Goal: Task Accomplishment & Management: Manage account settings

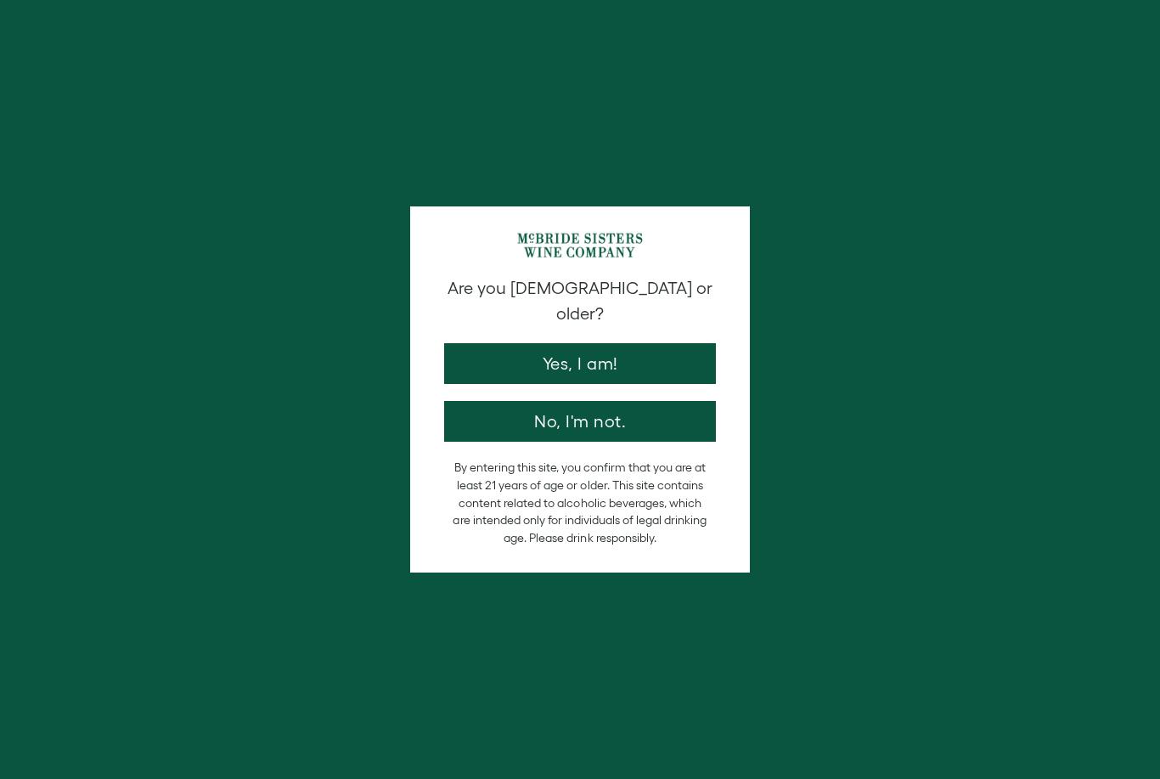
click at [603, 351] on button "Yes, I am!" at bounding box center [580, 363] width 272 height 41
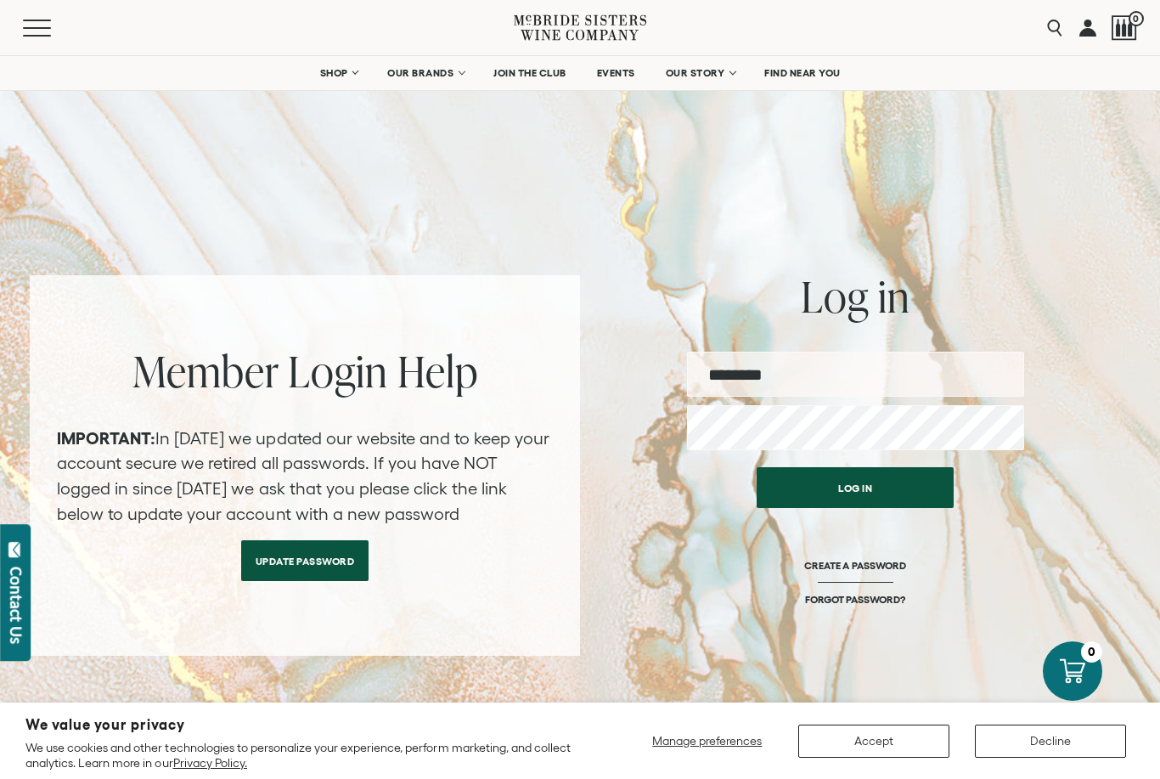
click at [864, 376] on input "email" at bounding box center [855, 374] width 337 height 45
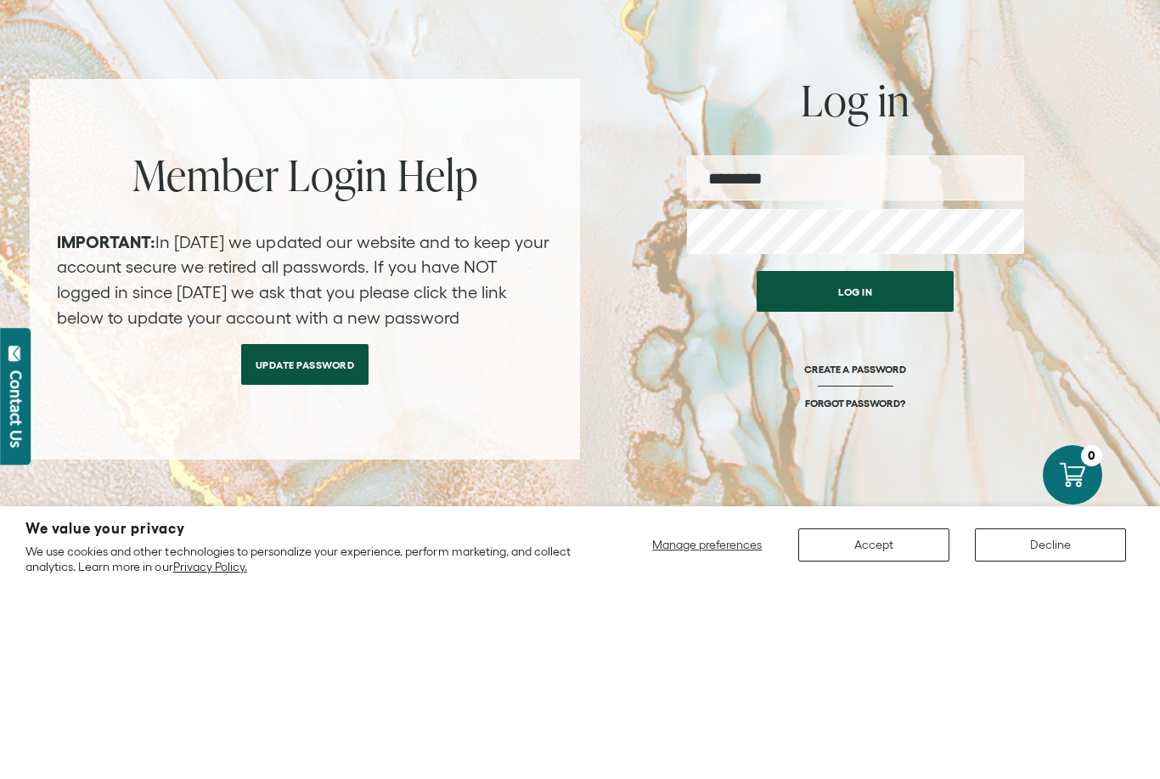
click at [806, 352] on input "email" at bounding box center [855, 374] width 337 height 45
type input "**********"
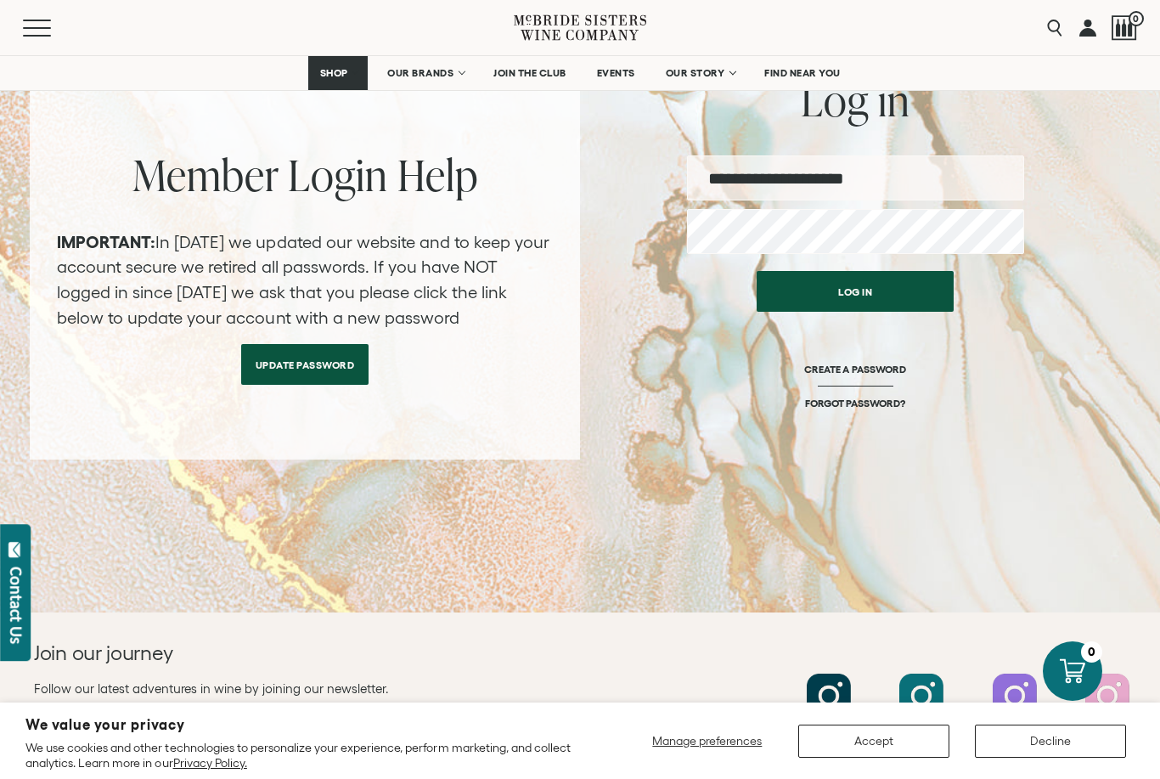
click at [885, 291] on button "Log in" at bounding box center [855, 291] width 197 height 41
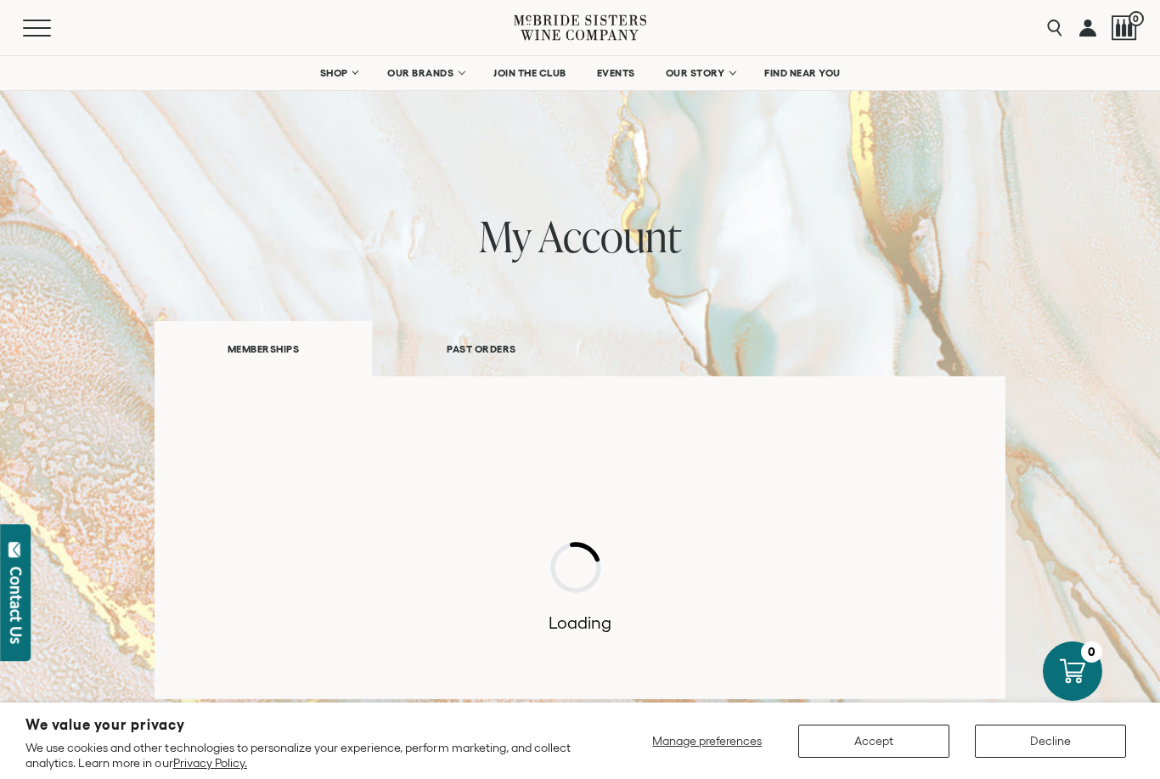
click at [863, 738] on button "Accept" at bounding box center [873, 741] width 151 height 33
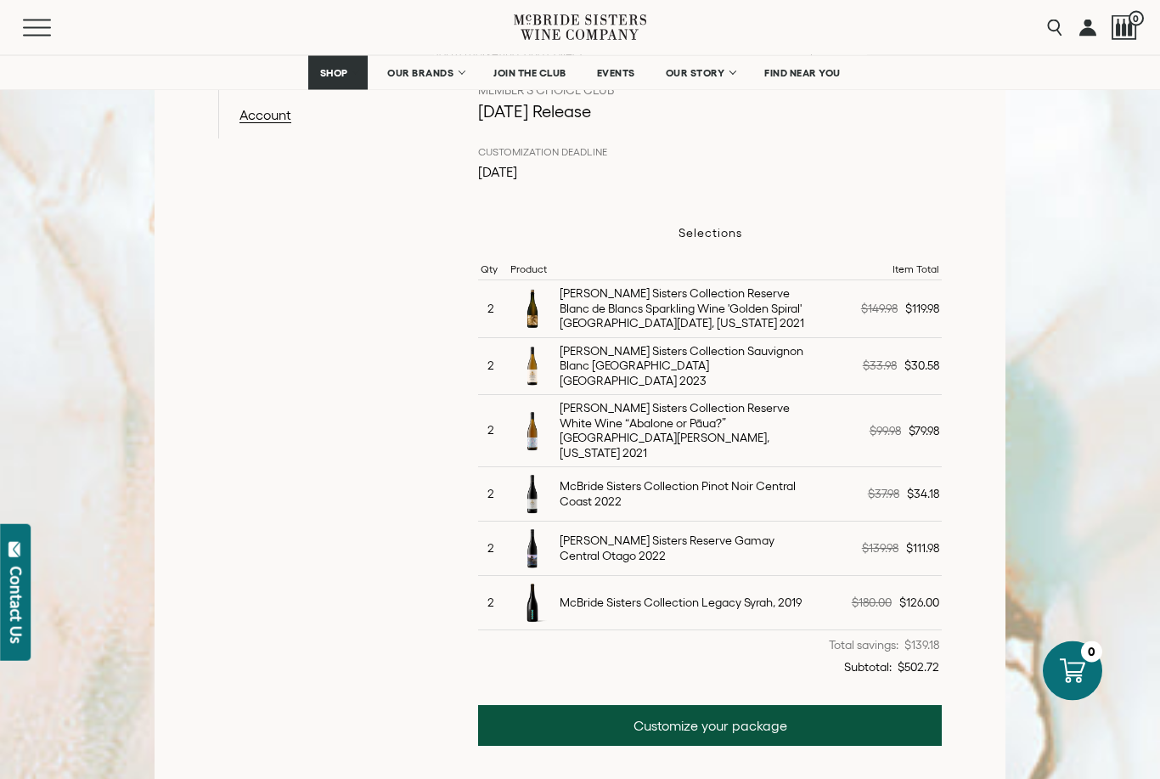
scroll to position [414, 0]
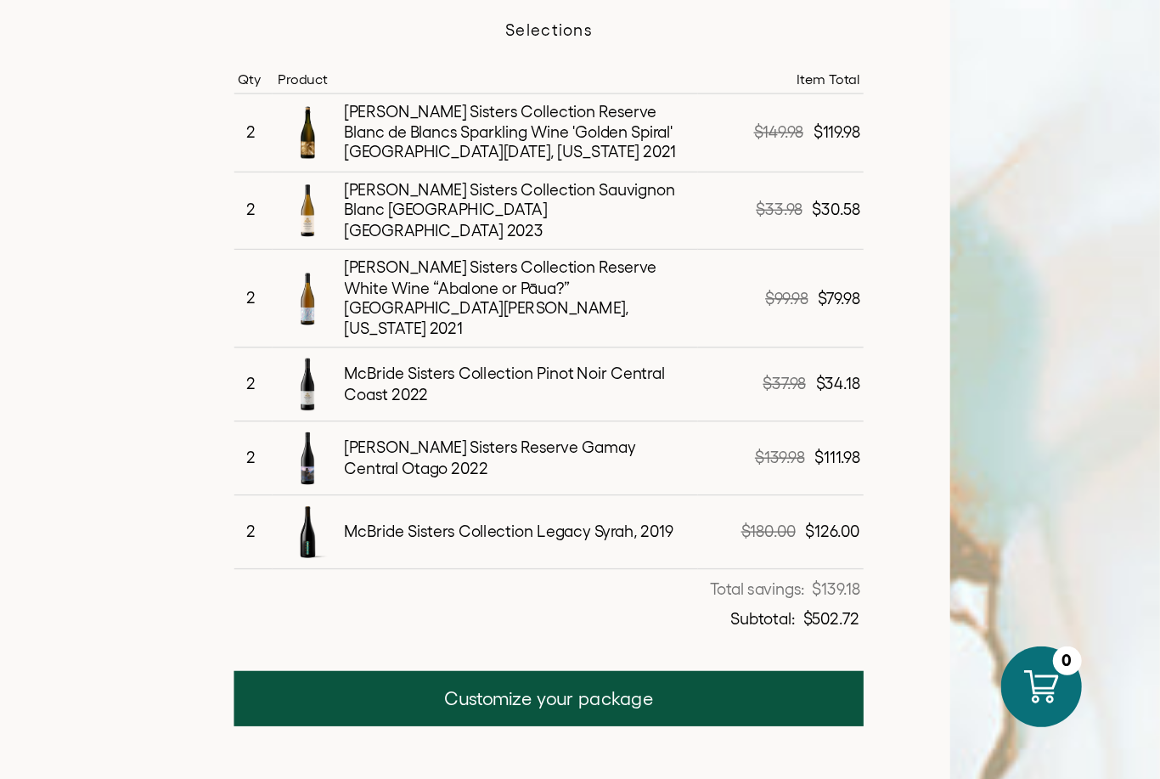
click at [478, 659] on link "Customize your package" at bounding box center [710, 679] width 464 height 41
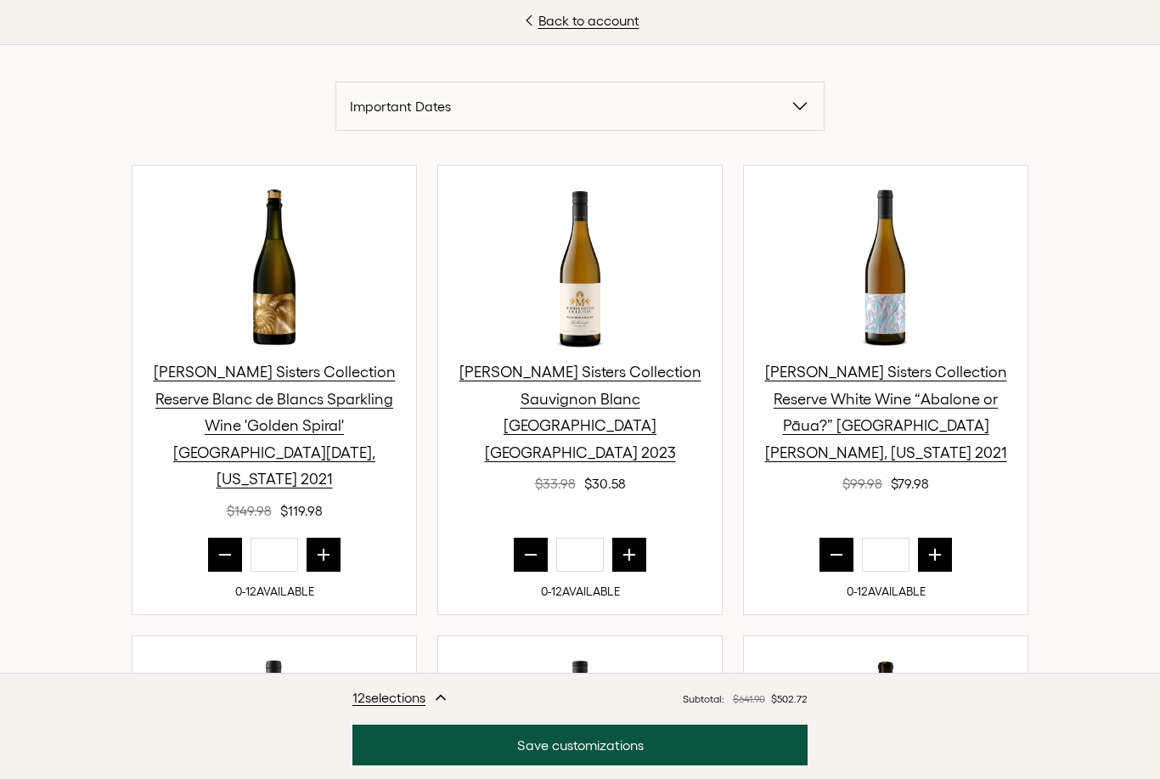
scroll to position [504, 0]
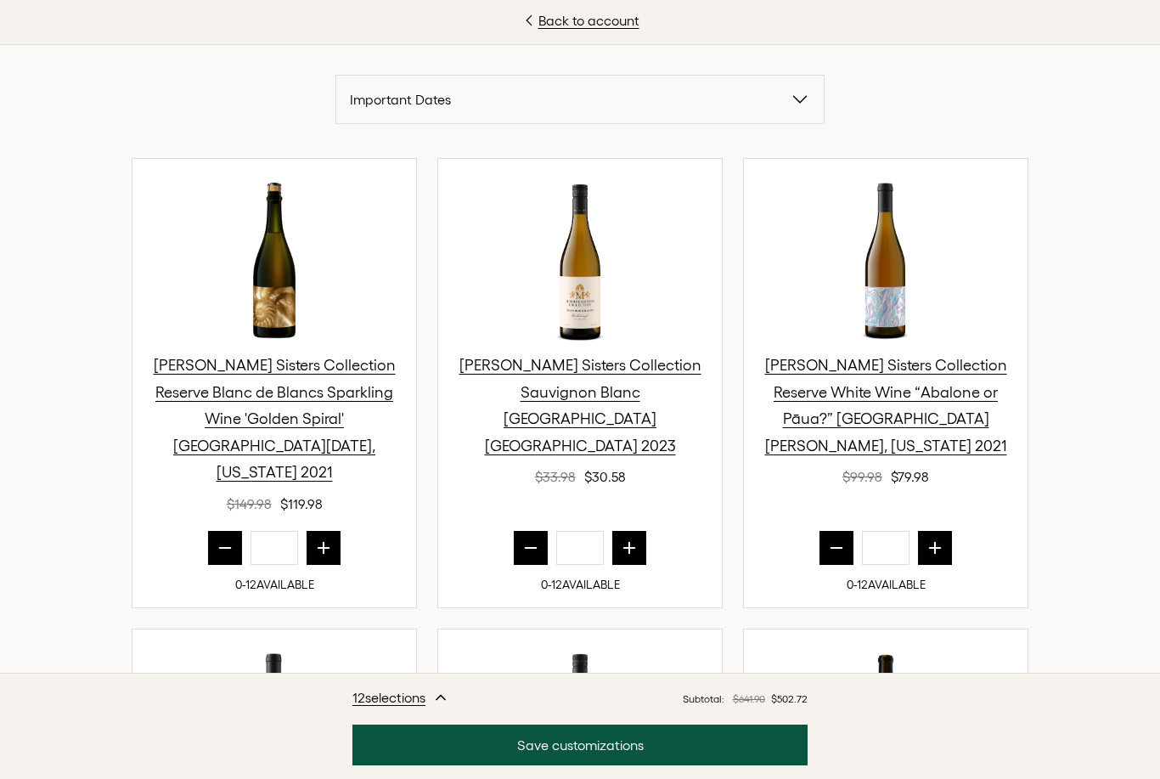
click at [526, 531] on button "prior quantity" at bounding box center [531, 548] width 34 height 34
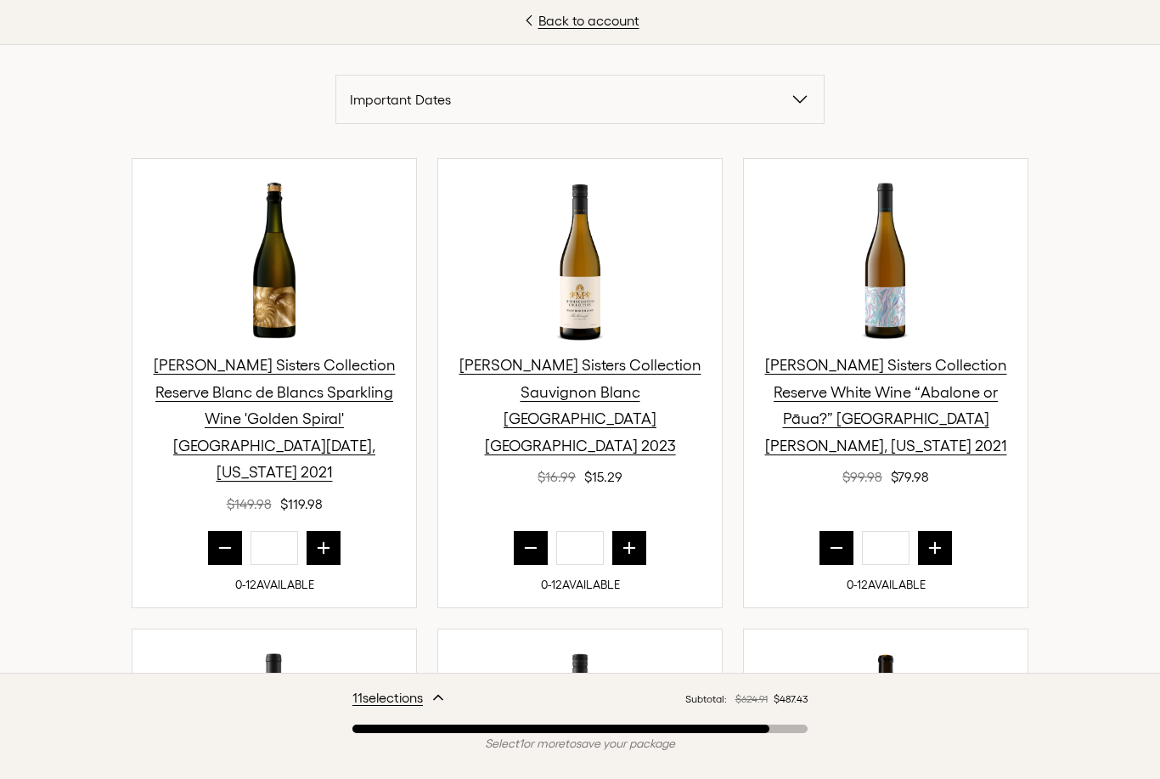
click at [632, 542] on icon "next quantity" at bounding box center [629, 547] width 11 height 11
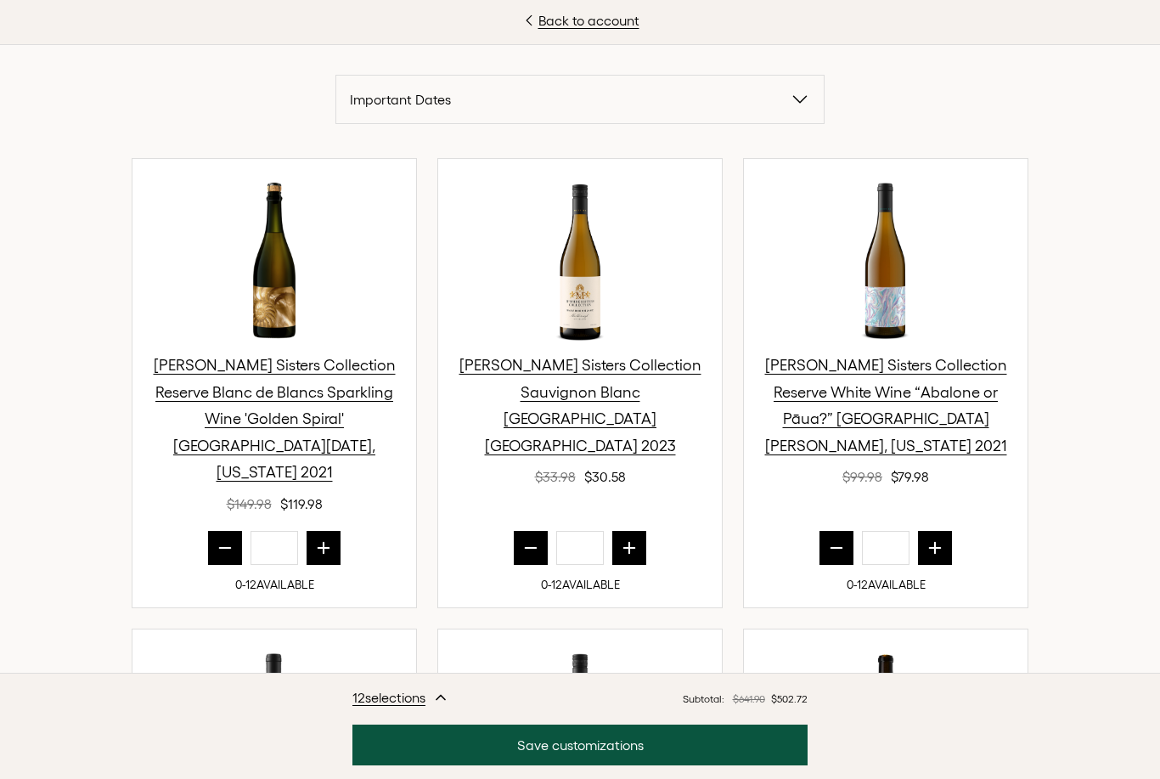
type input "*"
click at [222, 539] on icon "prior quantity" at bounding box center [225, 547] width 17 height 17
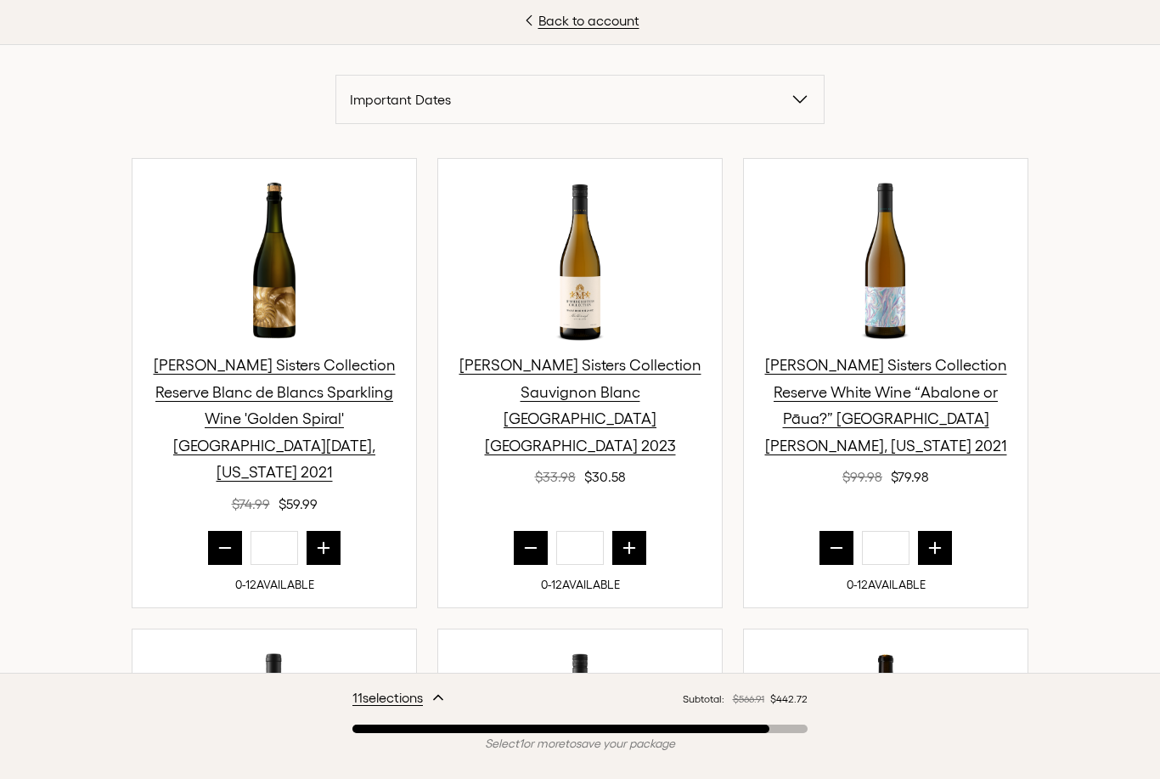
click at [223, 548] on icon "prior quantity" at bounding box center [225, 548] width 11 height 0
type input "*"
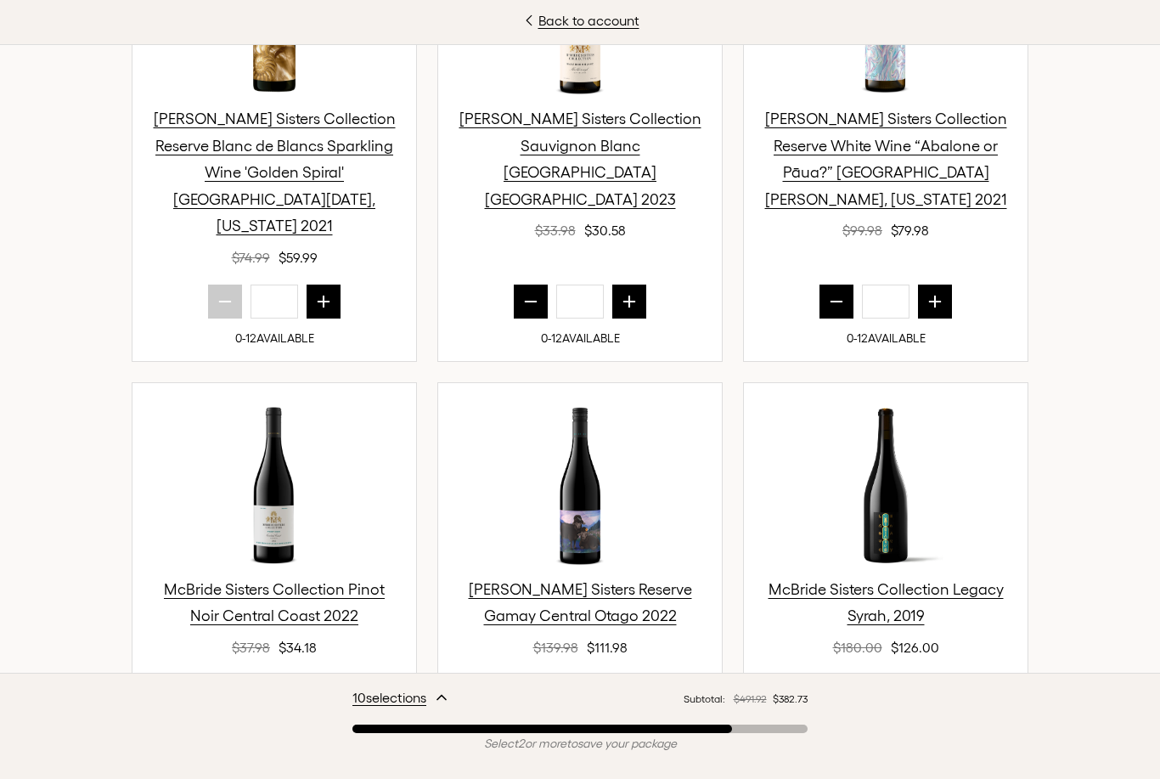
scroll to position [663, 0]
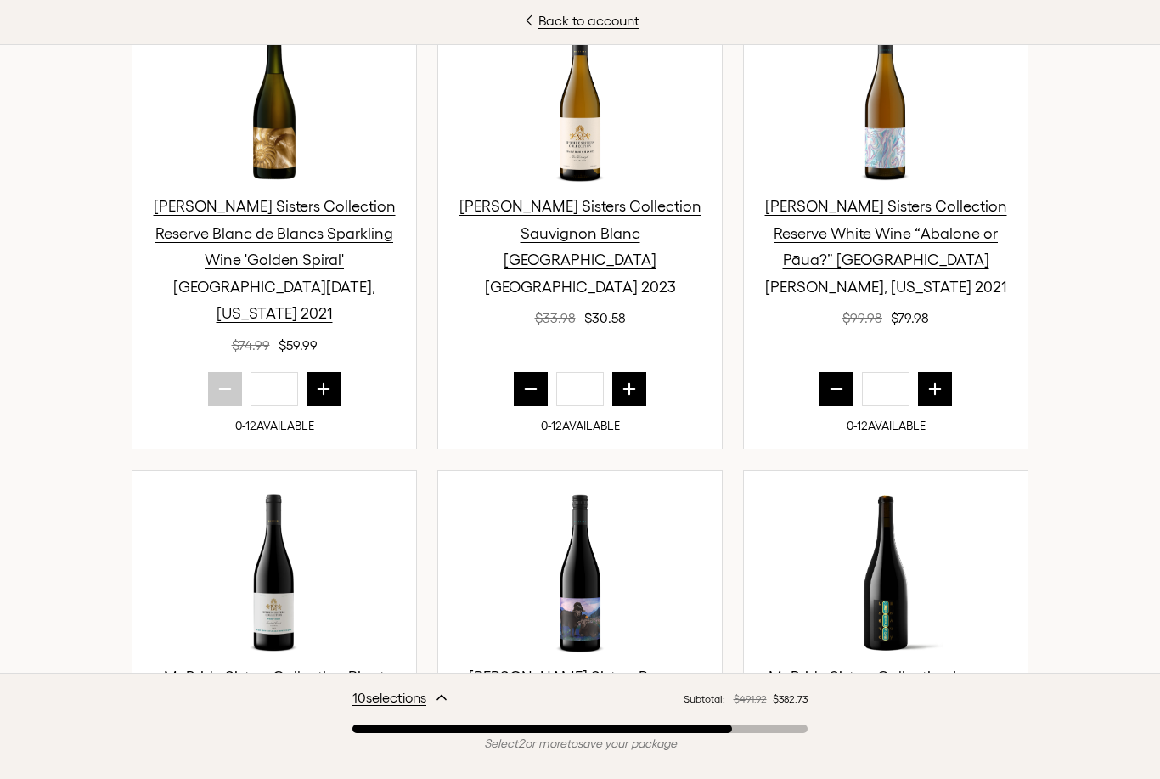
click at [835, 389] on icon "prior quantity" at bounding box center [837, 389] width 11 height 0
click at [889, 430] on div "McBride Sisters Collection Reserve Blanc de Blancs Sparkling Wine 'Golden Spira…" at bounding box center [579, 679] width 951 height 1360
click at [827, 372] on button "prior quantity" at bounding box center [837, 389] width 34 height 34
type input "*"
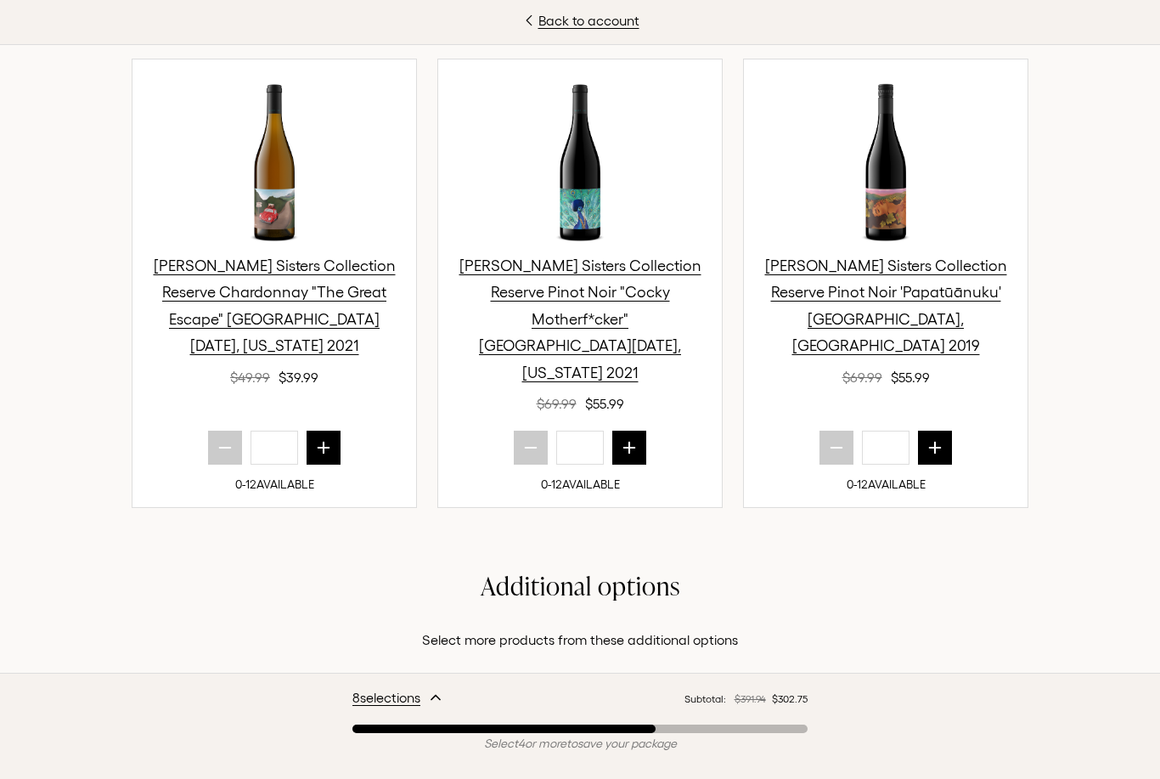
scroll to position [1679, 0]
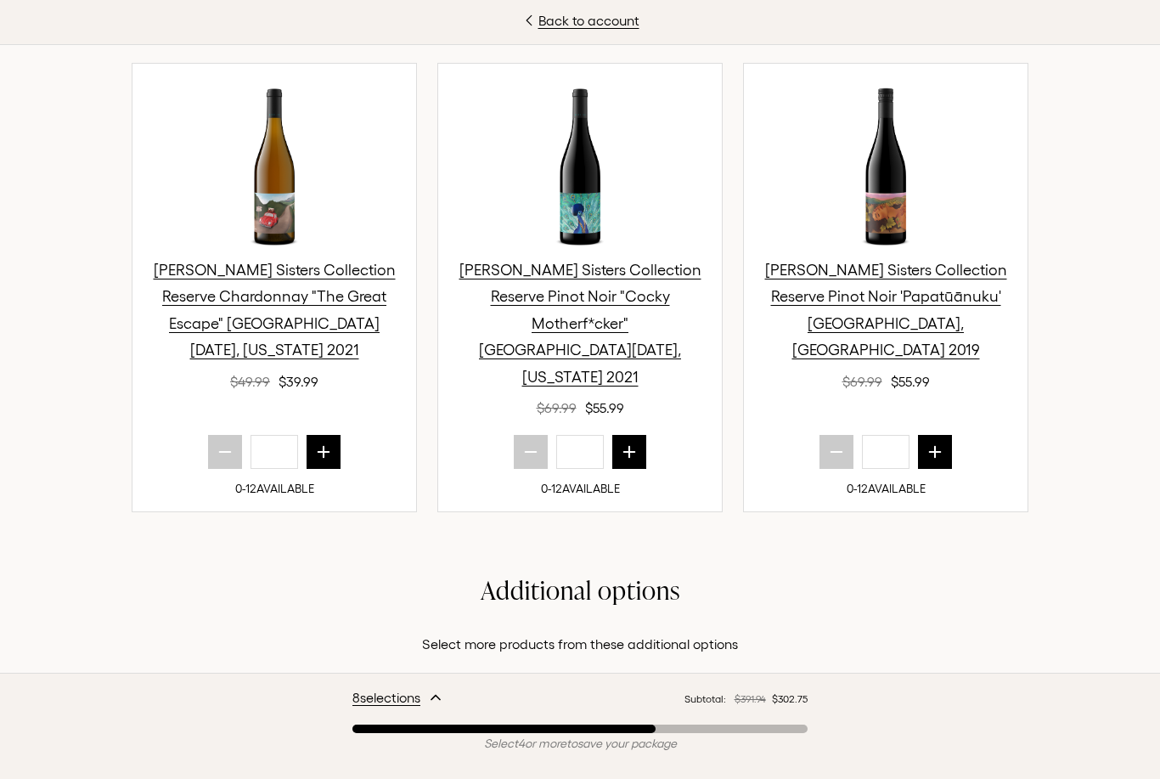
click at [935, 458] on icon "next quantity" at bounding box center [935, 452] width 11 height 11
type input "*"
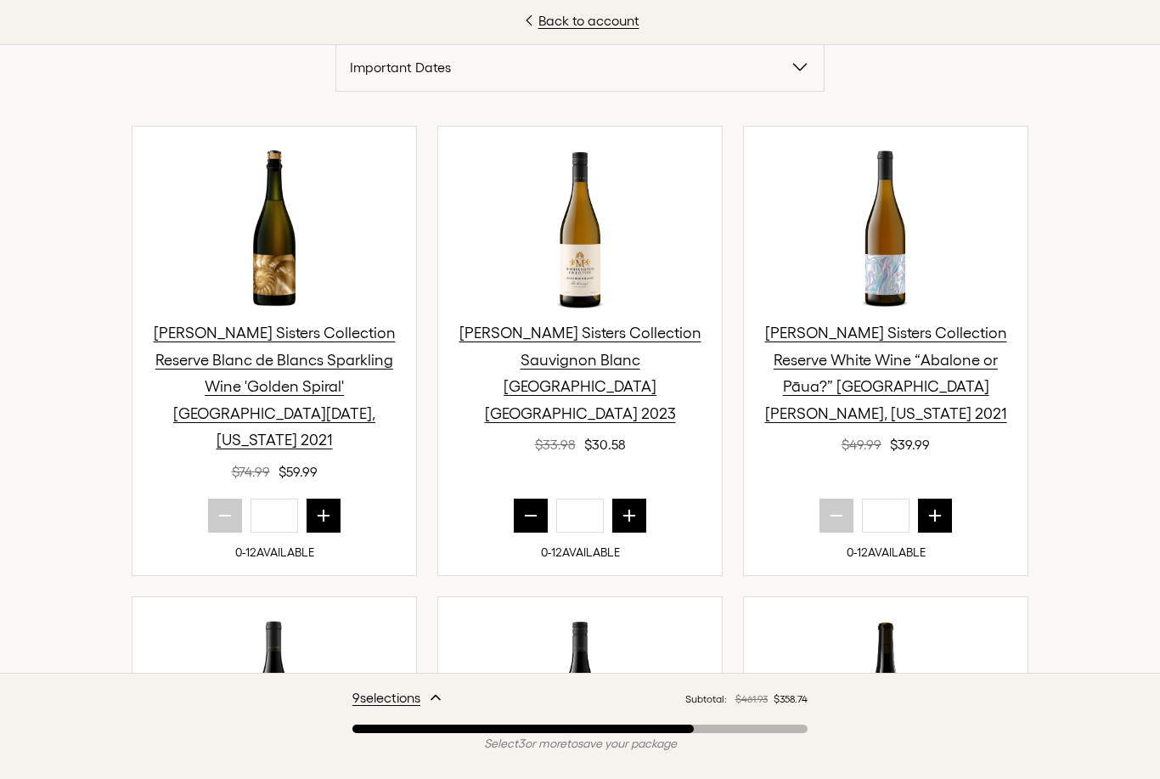
scroll to position [502, 0]
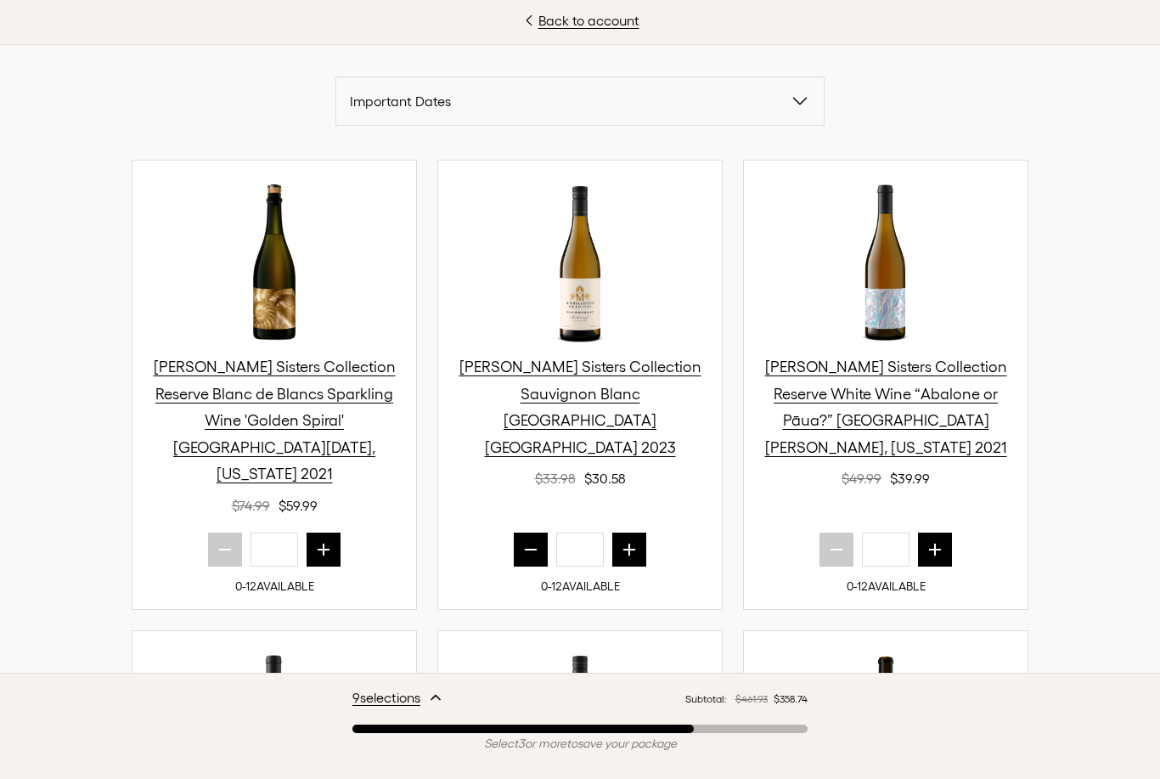
click at [895, 374] on span "McBride Sisters Collection Reserve White Wine “Abalone or Pāua?” Paso Robles, C…" at bounding box center [886, 407] width 242 height 98
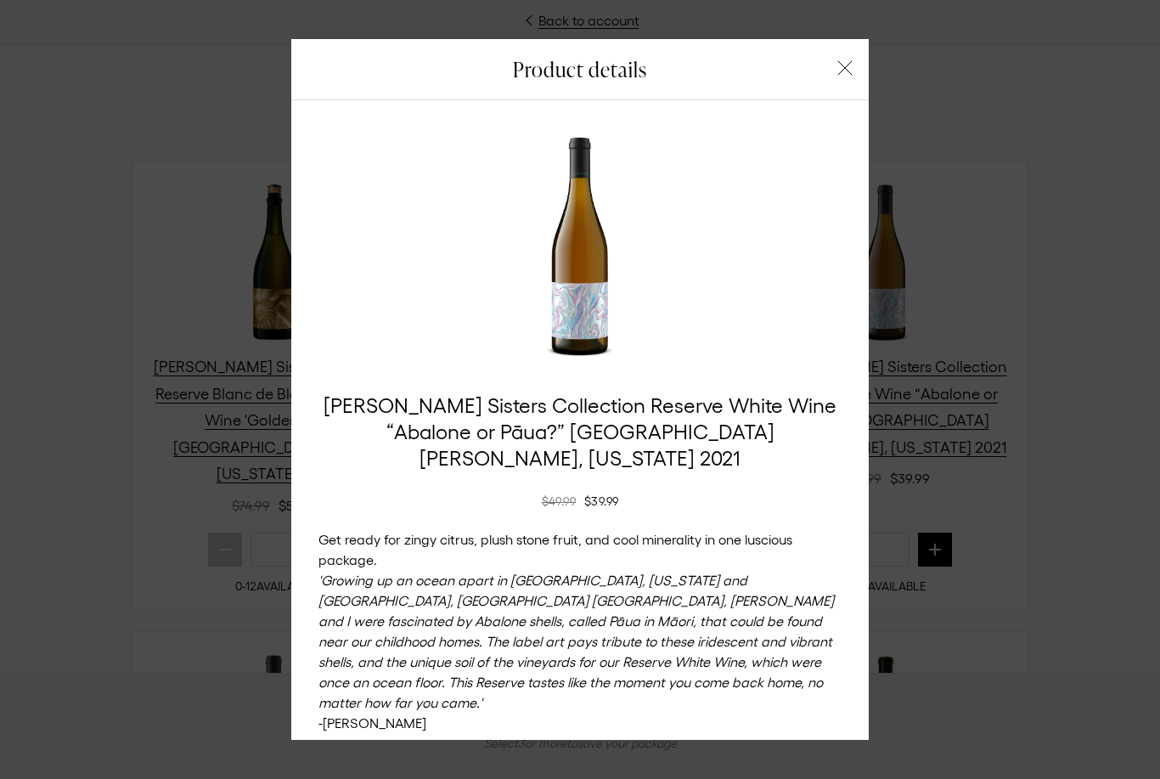
click at [839, 59] on button "button" at bounding box center [845, 68] width 24 height 24
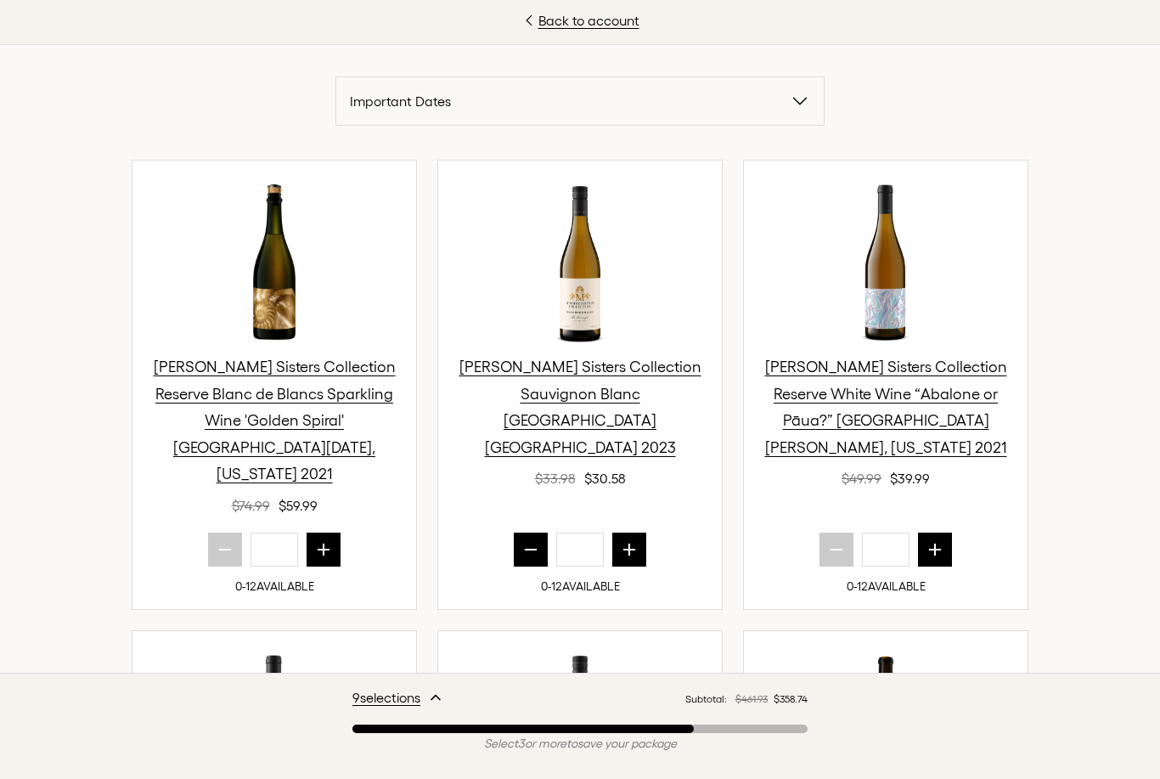
click at [939, 541] on icon "next quantity" at bounding box center [935, 549] width 17 height 17
type input "*"
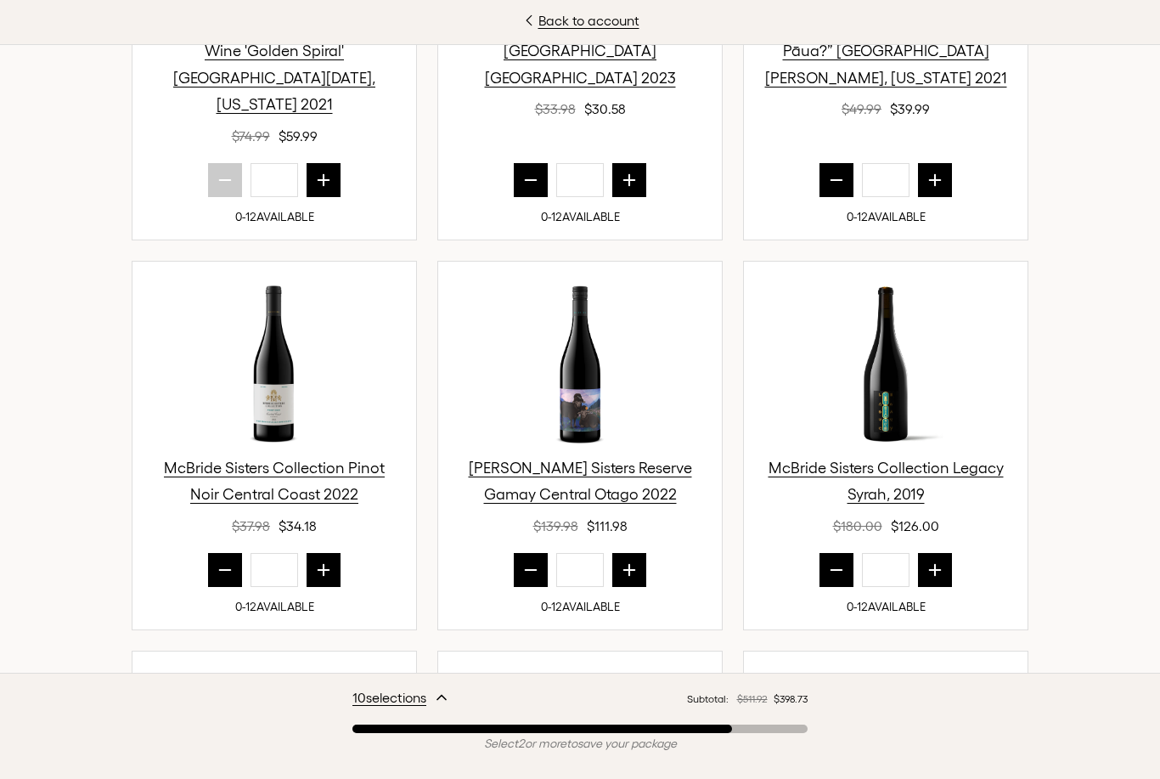
scroll to position [953, 0]
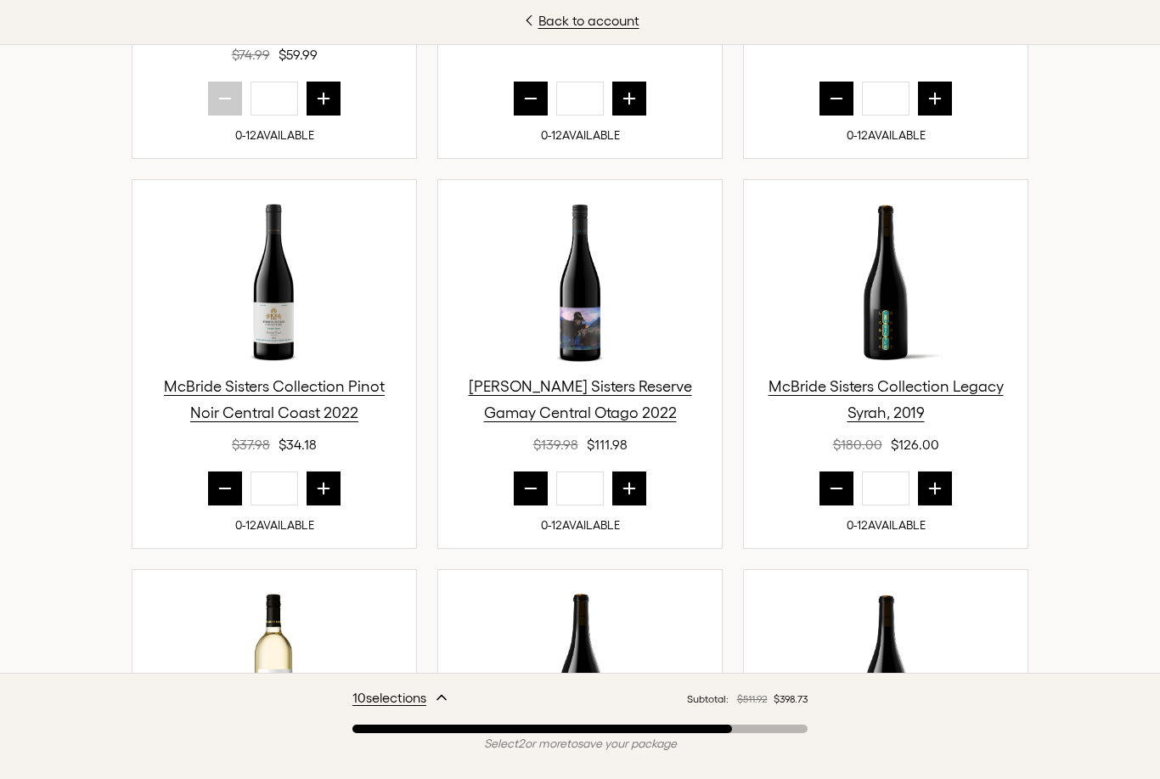
click at [832, 471] on button "prior quantity" at bounding box center [837, 488] width 34 height 34
click at [836, 480] on icon "prior quantity" at bounding box center [836, 488] width 17 height 17
type input "*"
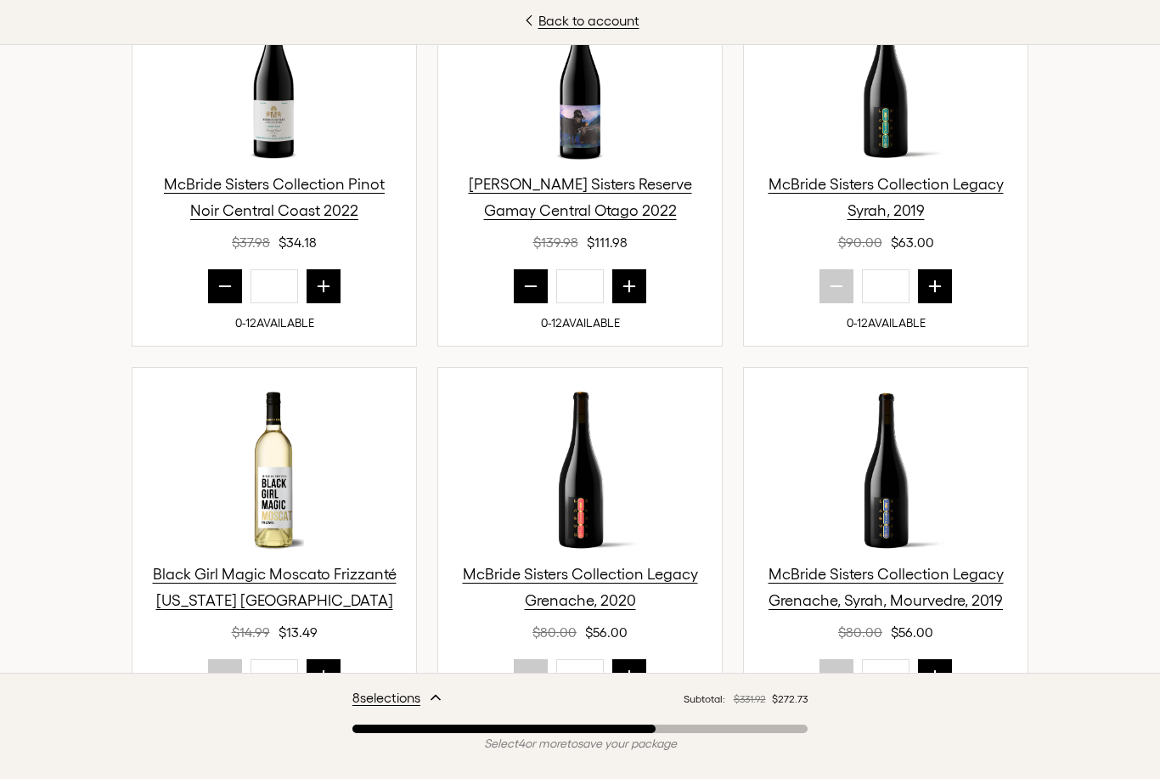
scroll to position [1188, 0]
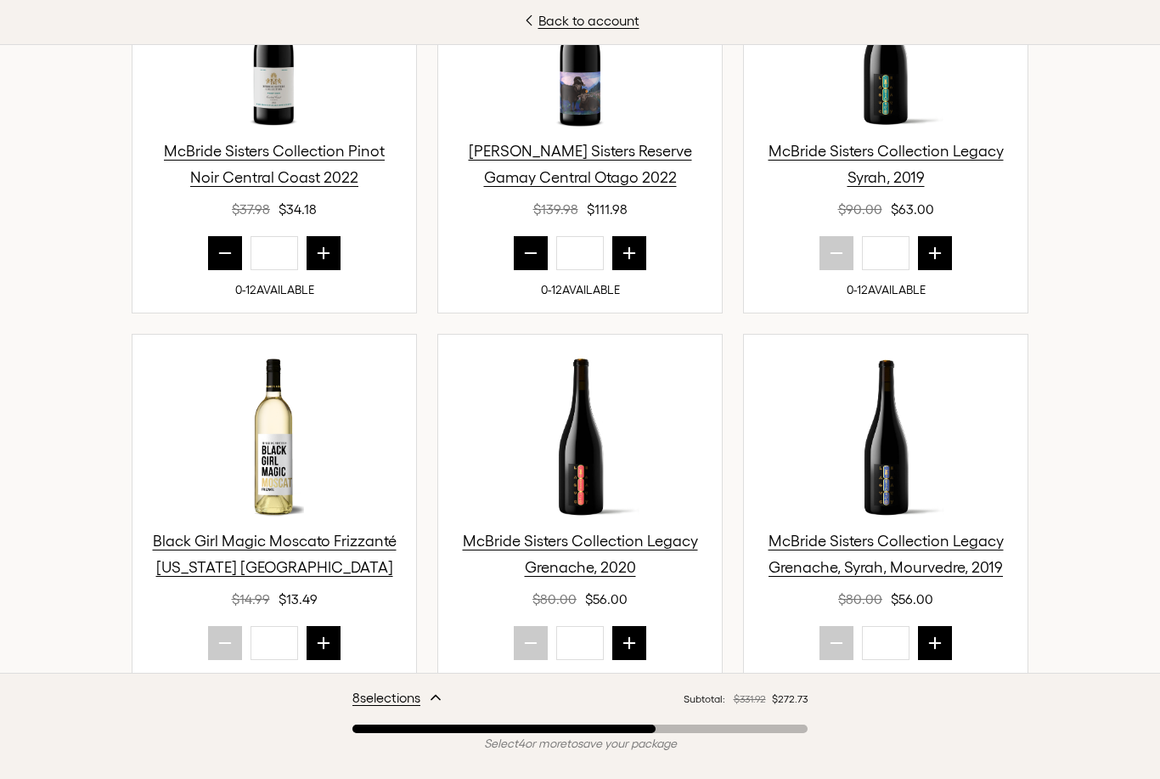
click at [629, 637] on icon "next quantity" at bounding box center [629, 642] width 11 height 11
type input "*"
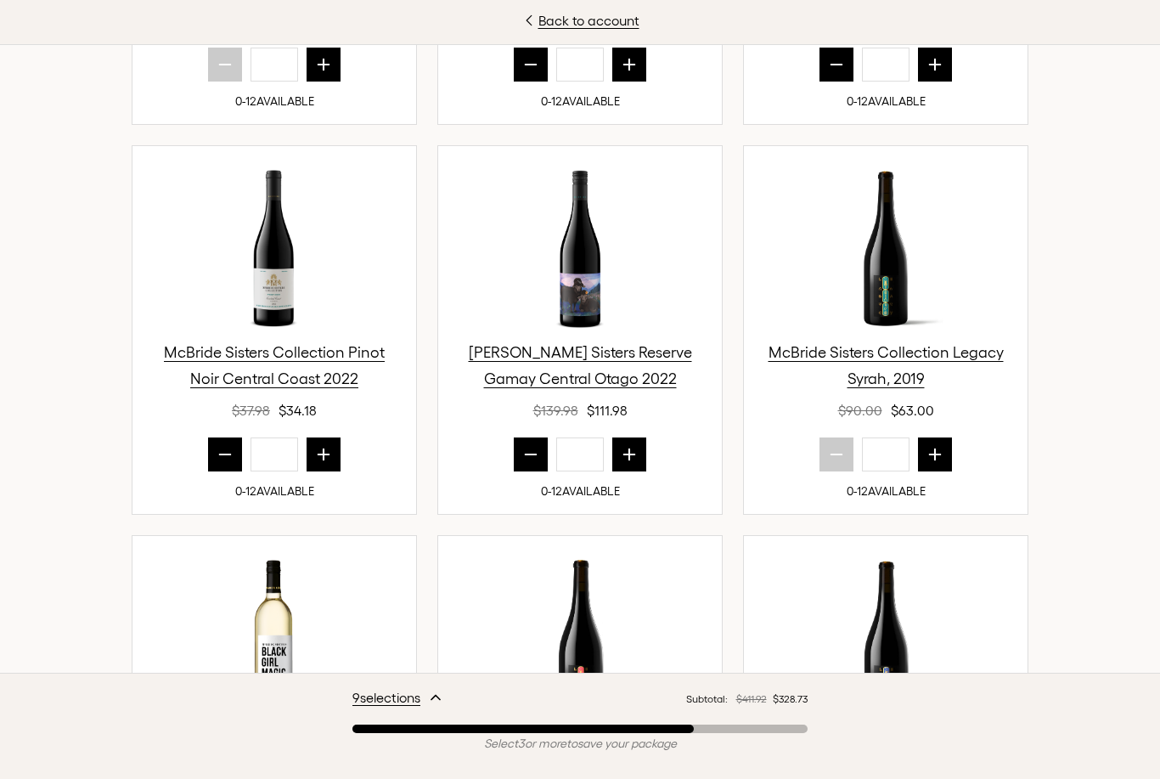
scroll to position [992, 0]
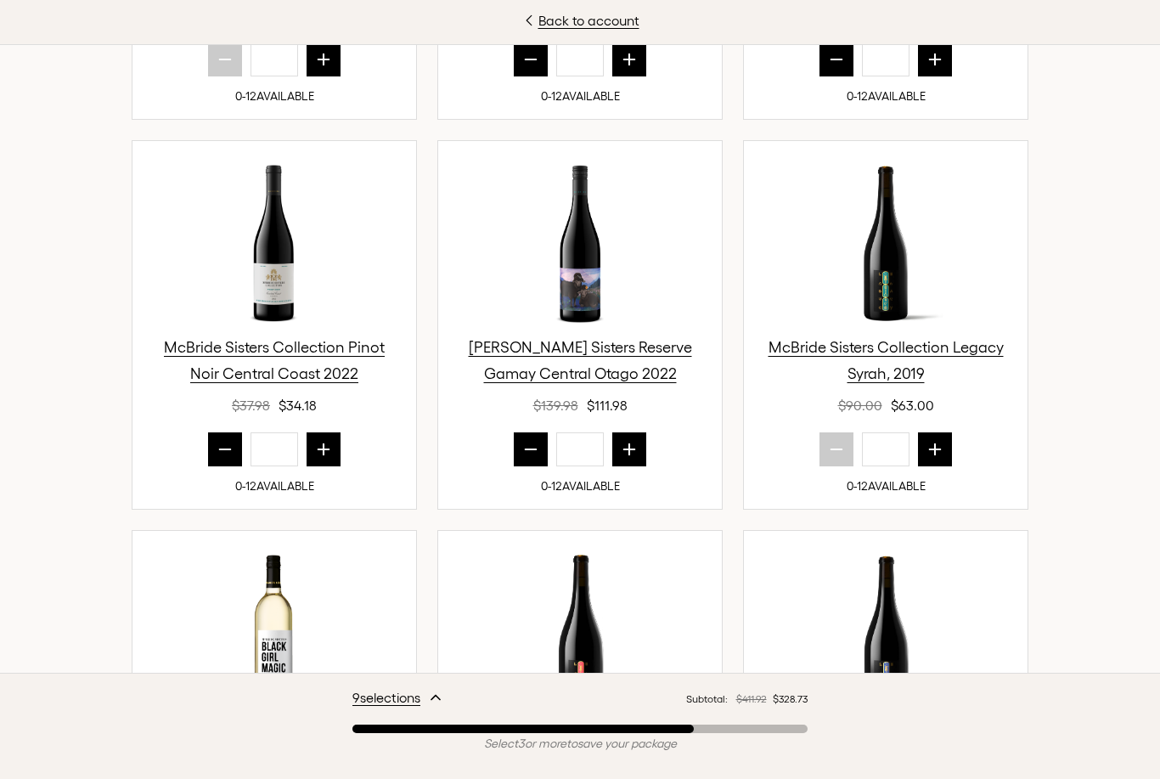
click at [523, 441] on icon "prior quantity" at bounding box center [530, 449] width 17 height 17
type input "*"
click at [325, 441] on icon "next quantity" at bounding box center [323, 449] width 17 height 17
click at [319, 441] on icon "next quantity" at bounding box center [323, 449] width 17 height 17
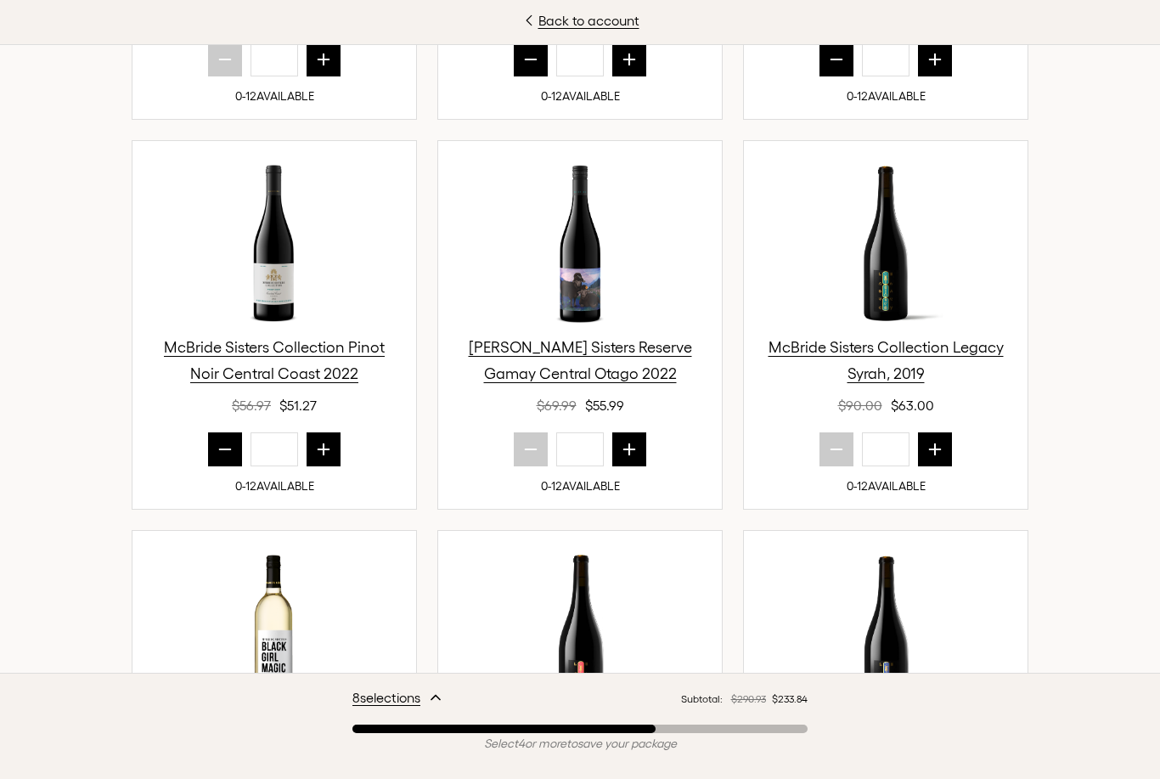
type input "*"
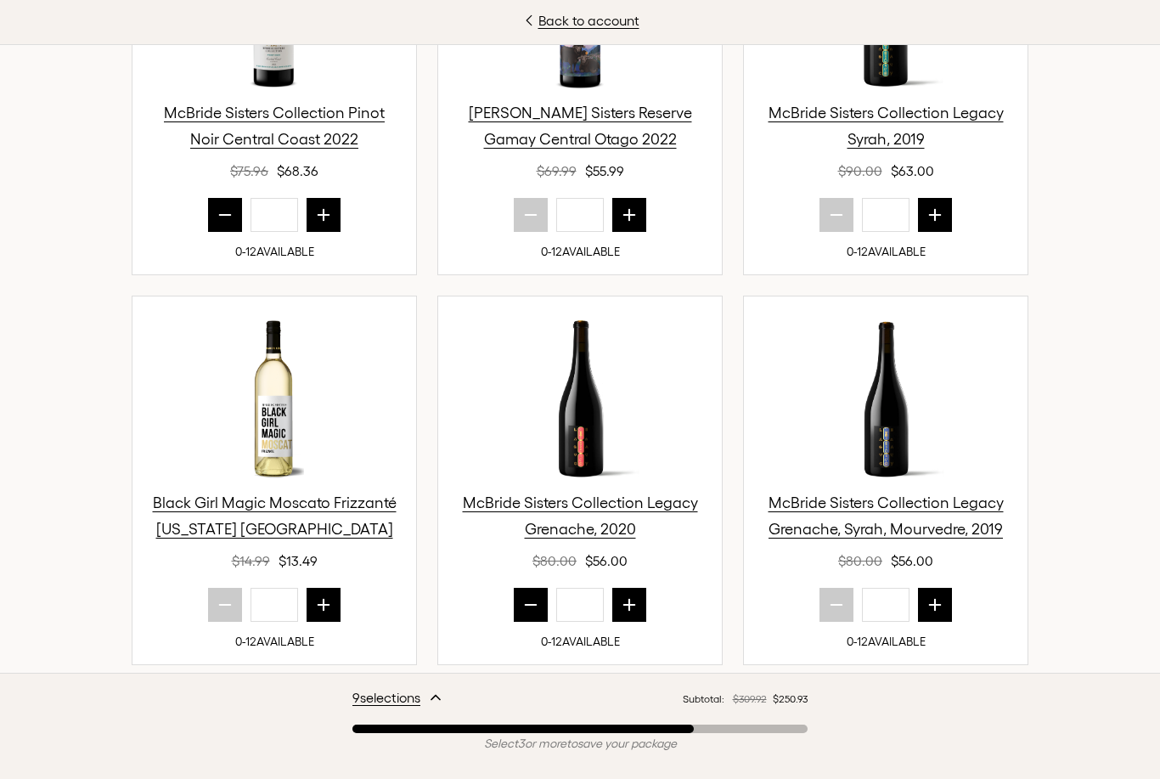
scroll to position [1238, 0]
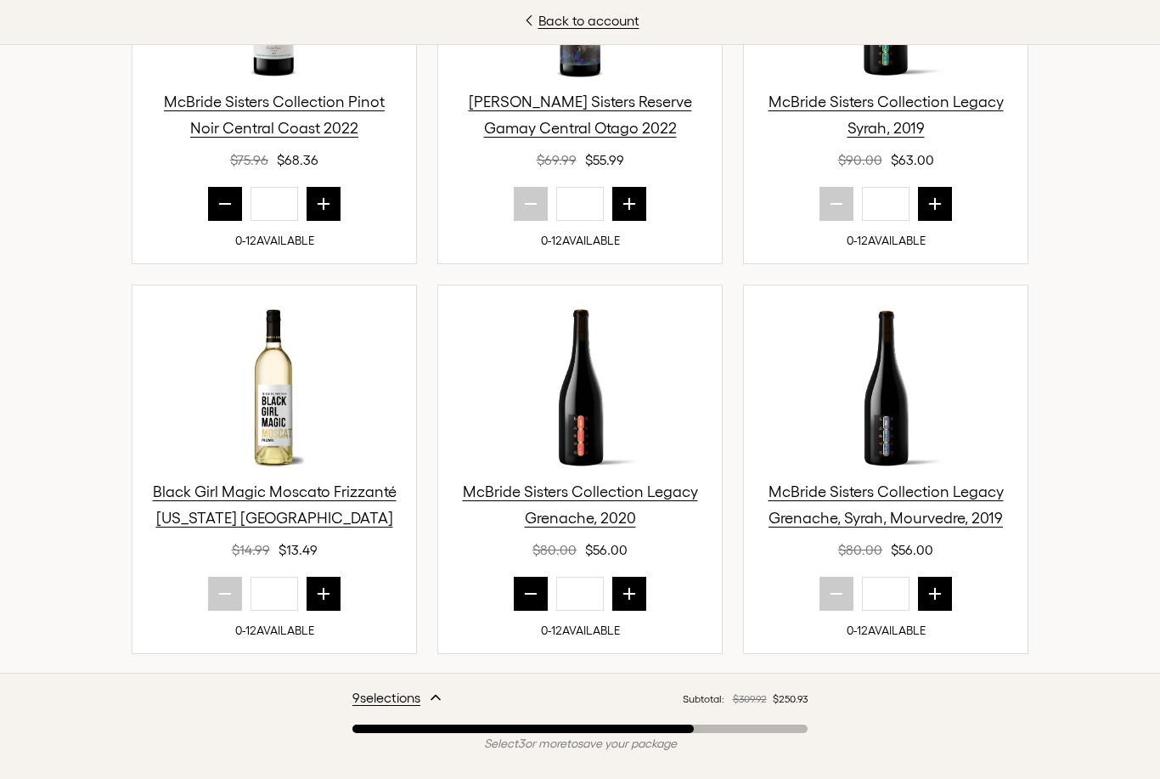
click at [542, 577] on button "prior quantity" at bounding box center [531, 594] width 34 height 34
type input "*"
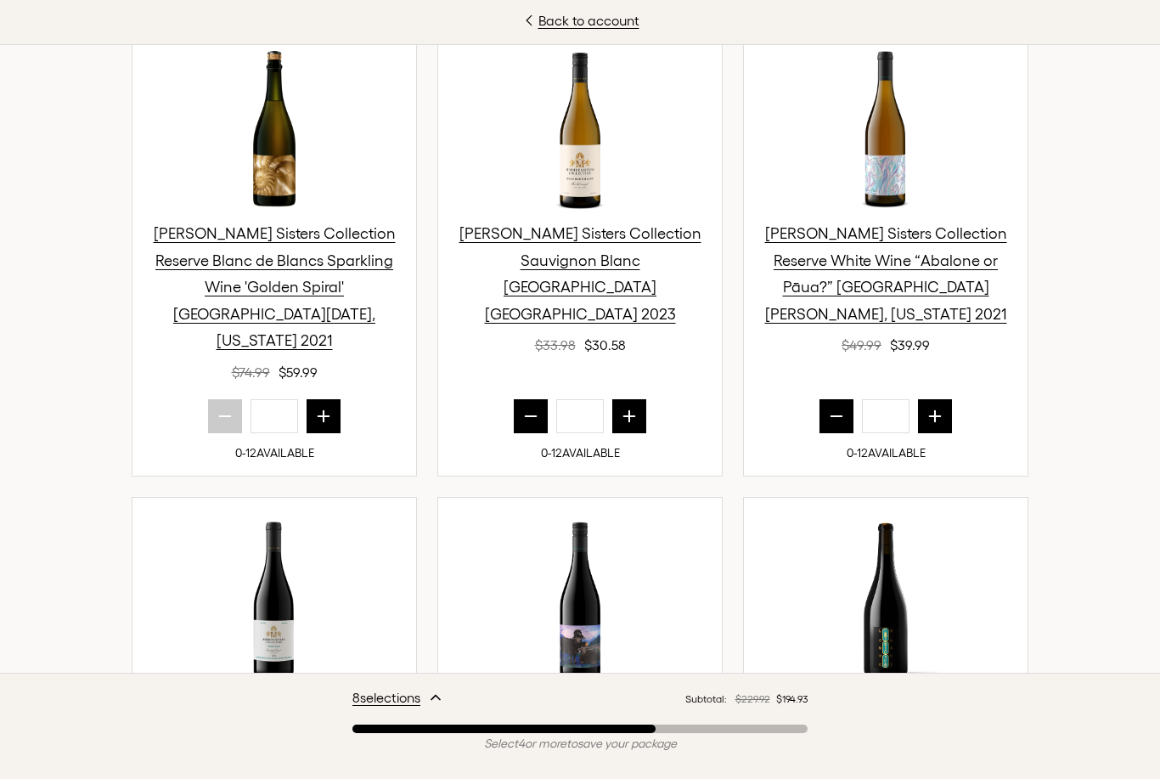
scroll to position [676, 0]
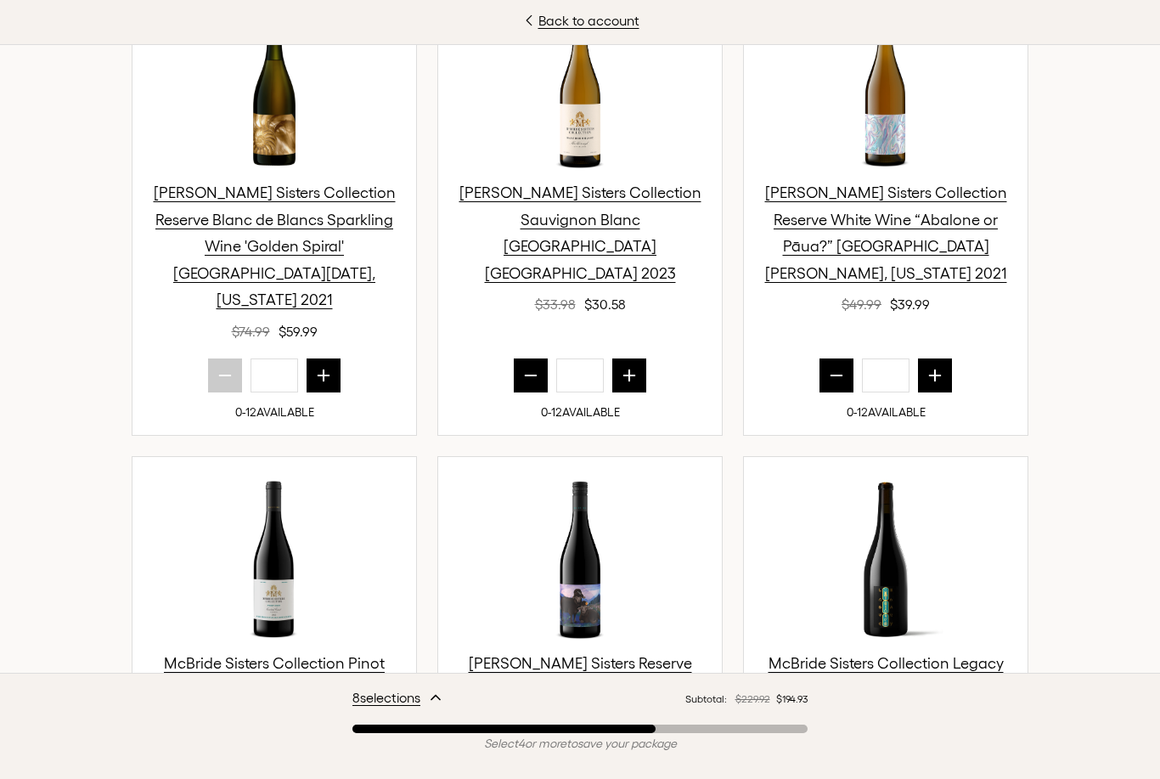
click at [835, 375] on icon "prior quantity" at bounding box center [837, 375] width 11 height 0
type input "*"
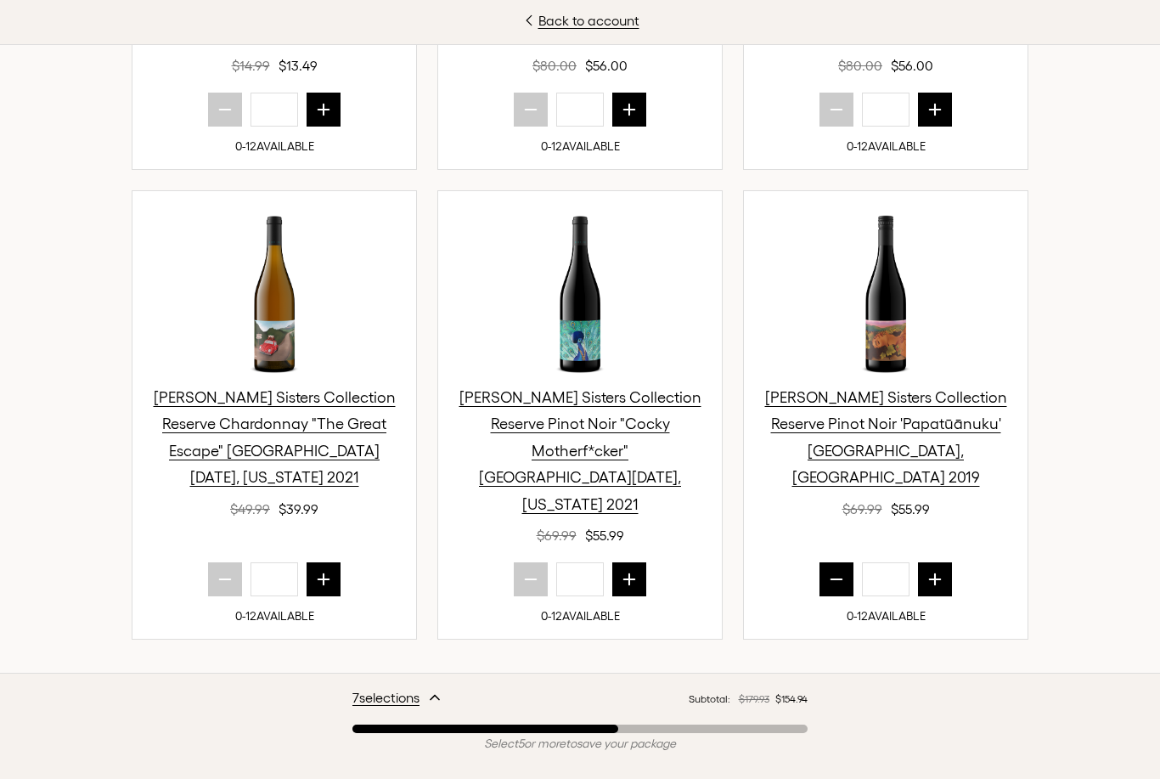
scroll to position [1747, 0]
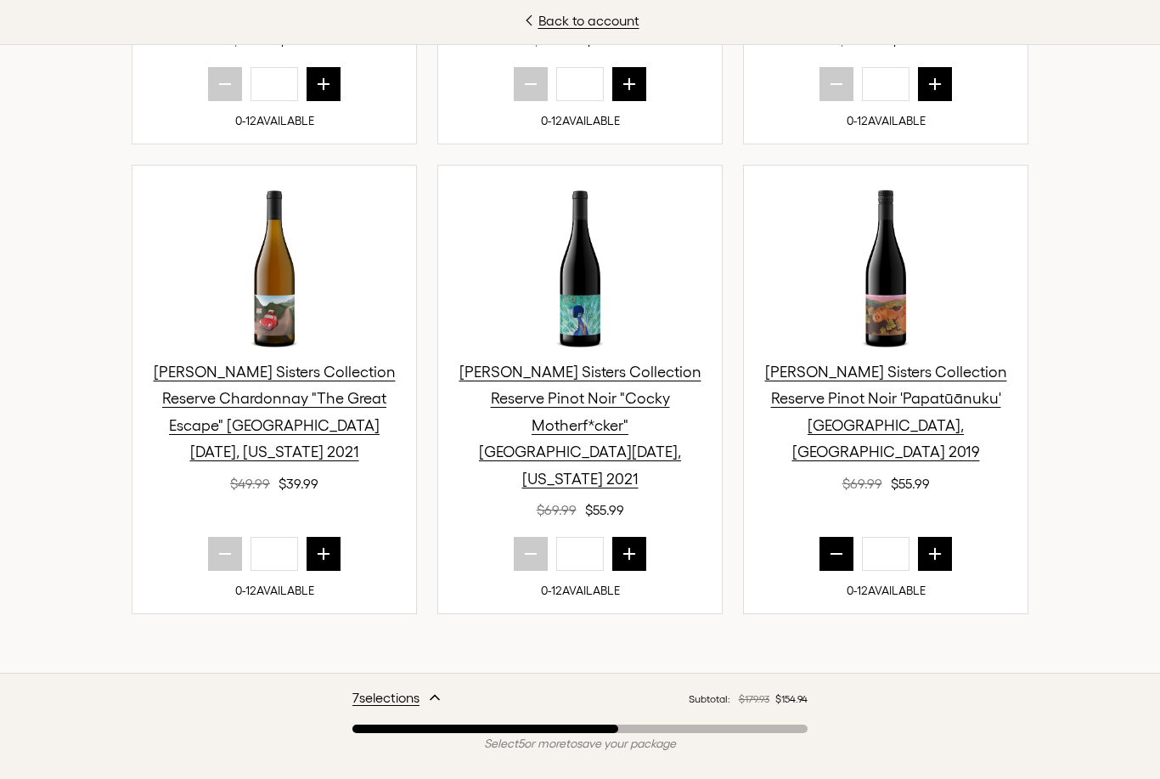
click at [831, 537] on button "prior quantity" at bounding box center [837, 554] width 34 height 34
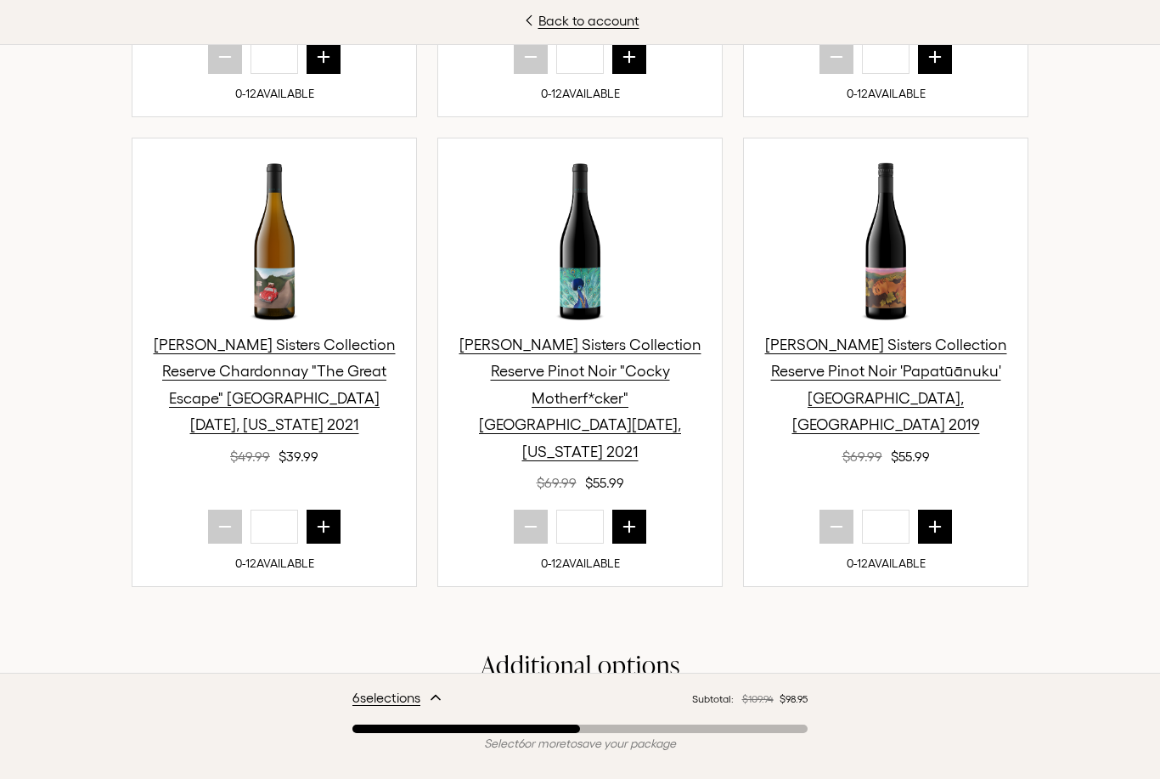
scroll to position [1722, 0]
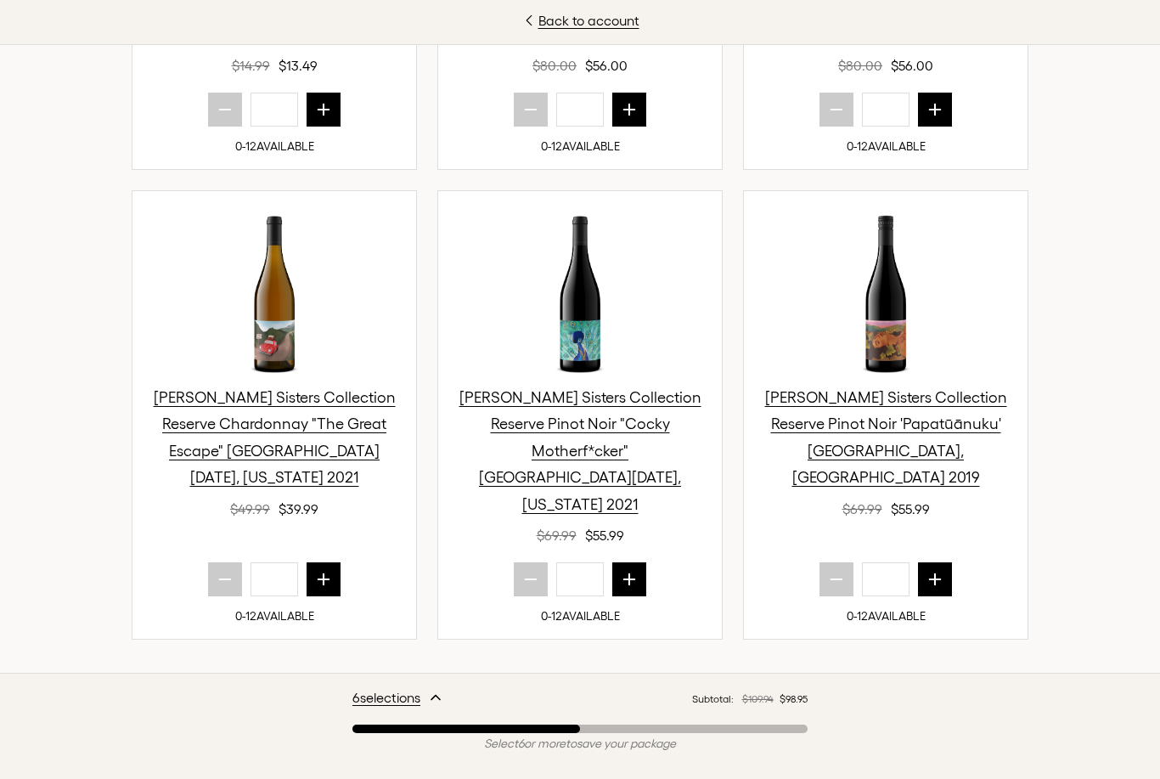
click at [941, 562] on button "next quantity" at bounding box center [935, 579] width 34 height 34
type input "*"
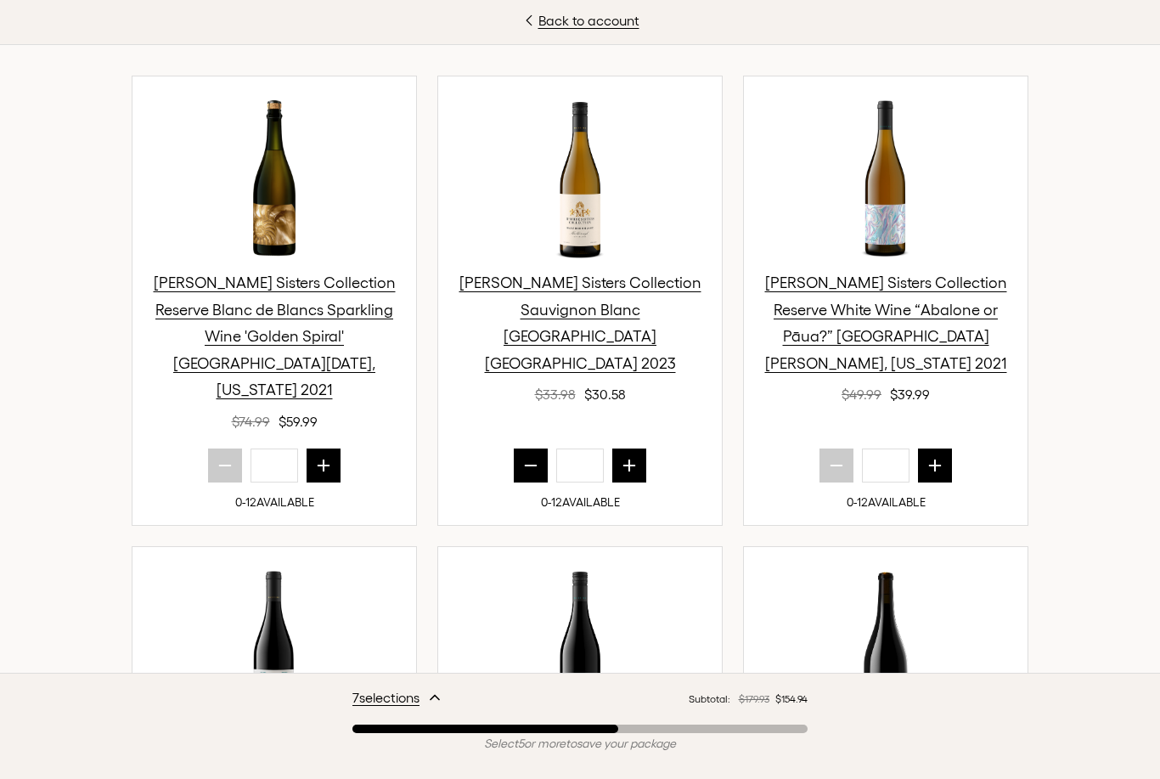
scroll to position [589, 0]
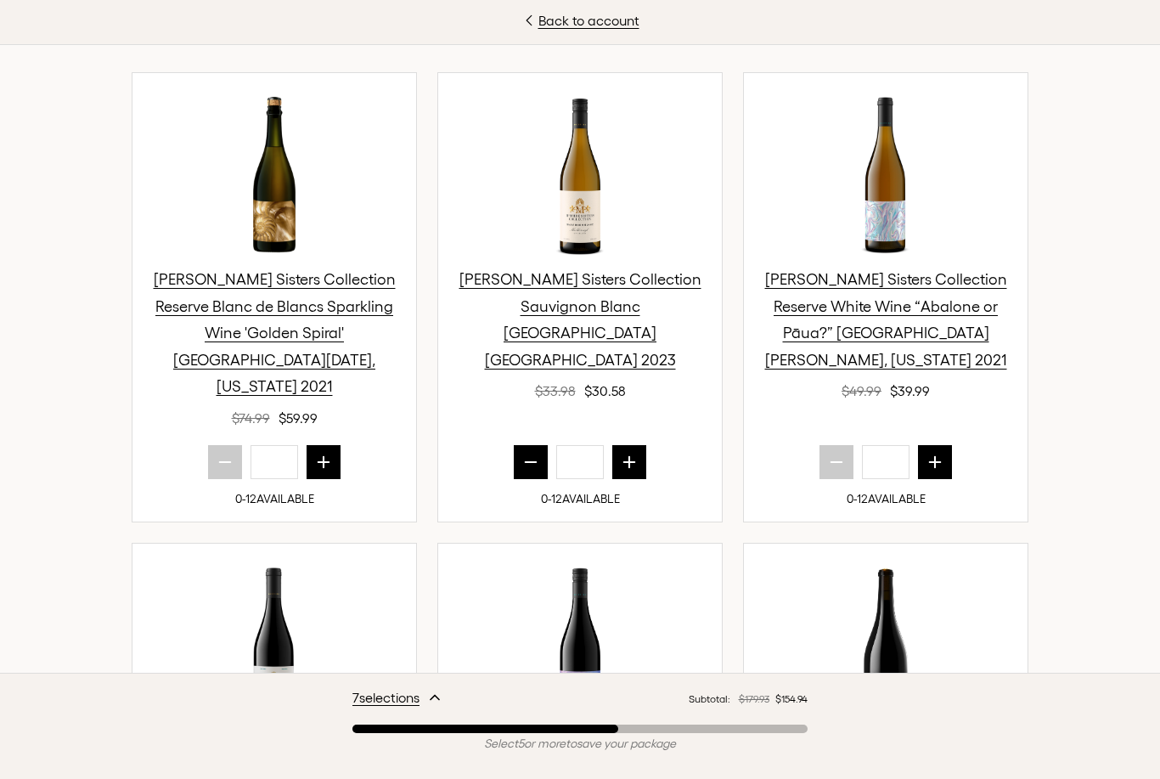
click at [642, 445] on button "next quantity" at bounding box center [629, 462] width 34 height 34
click at [635, 445] on button "next quantity" at bounding box center [629, 462] width 34 height 34
type input "*"
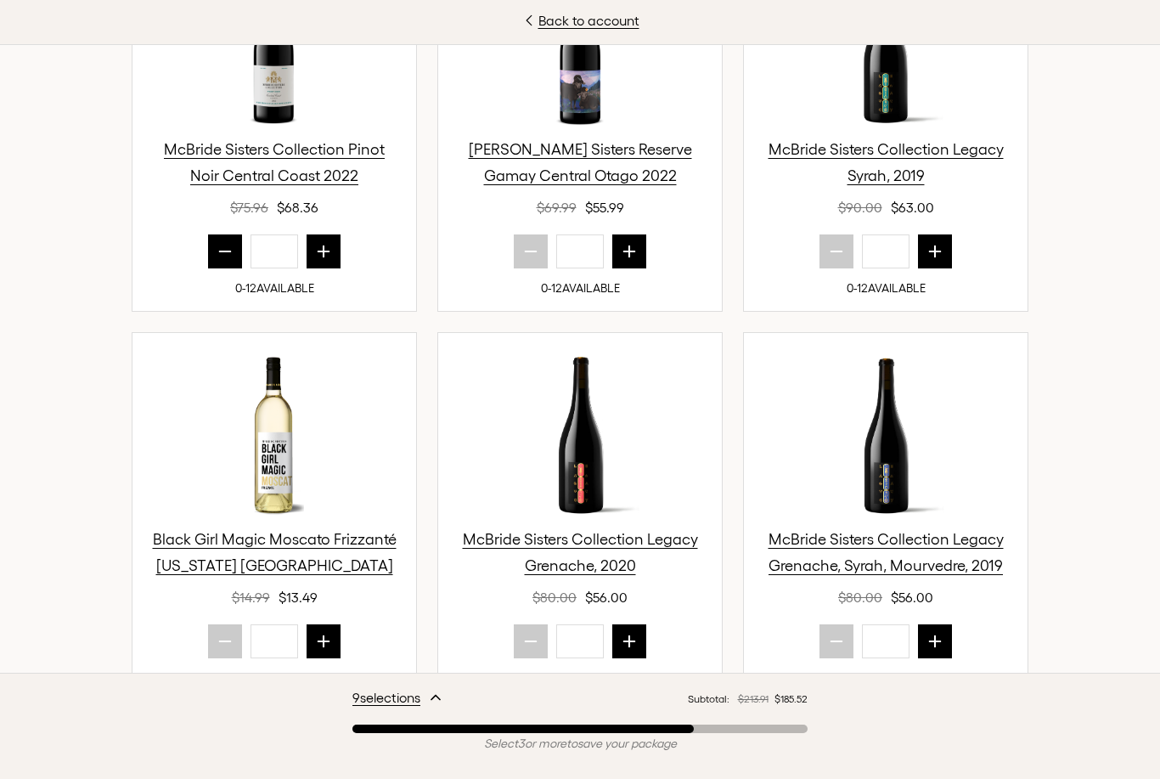
scroll to position [1191, 0]
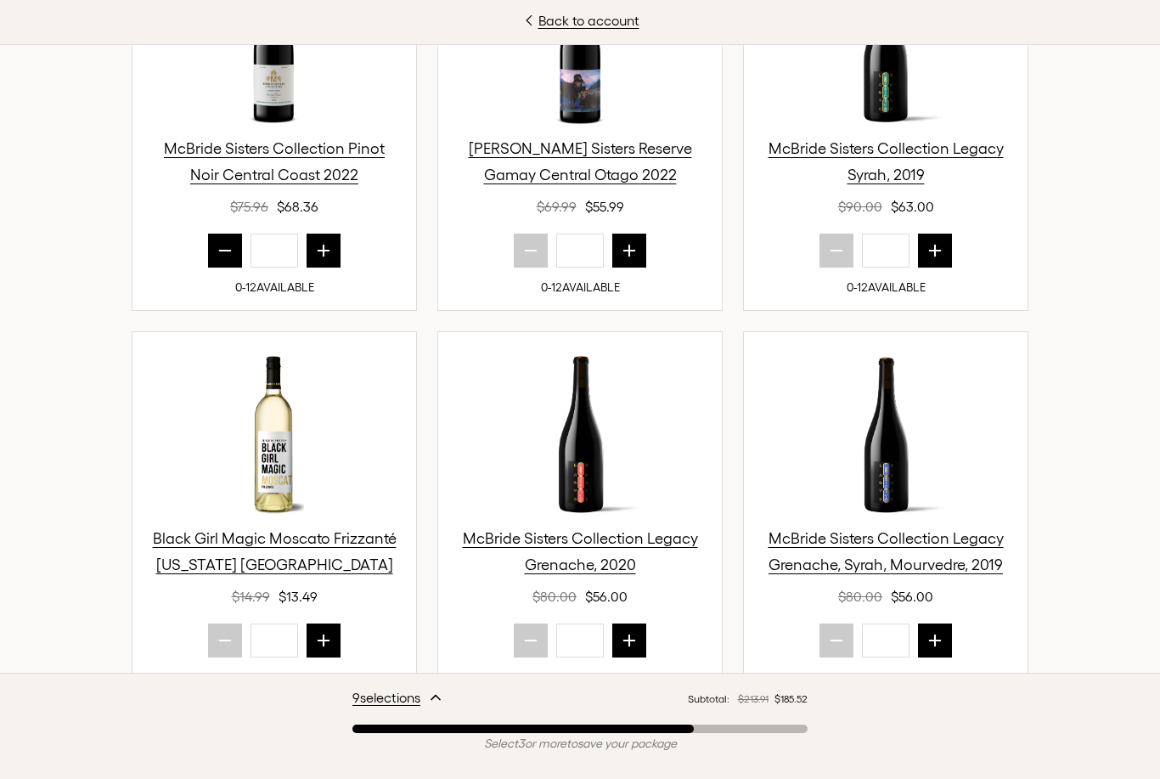
click at [510, 530] on span "McBride Sisters Collection Legacy Grenache, 2020" at bounding box center [580, 552] width 235 height 44
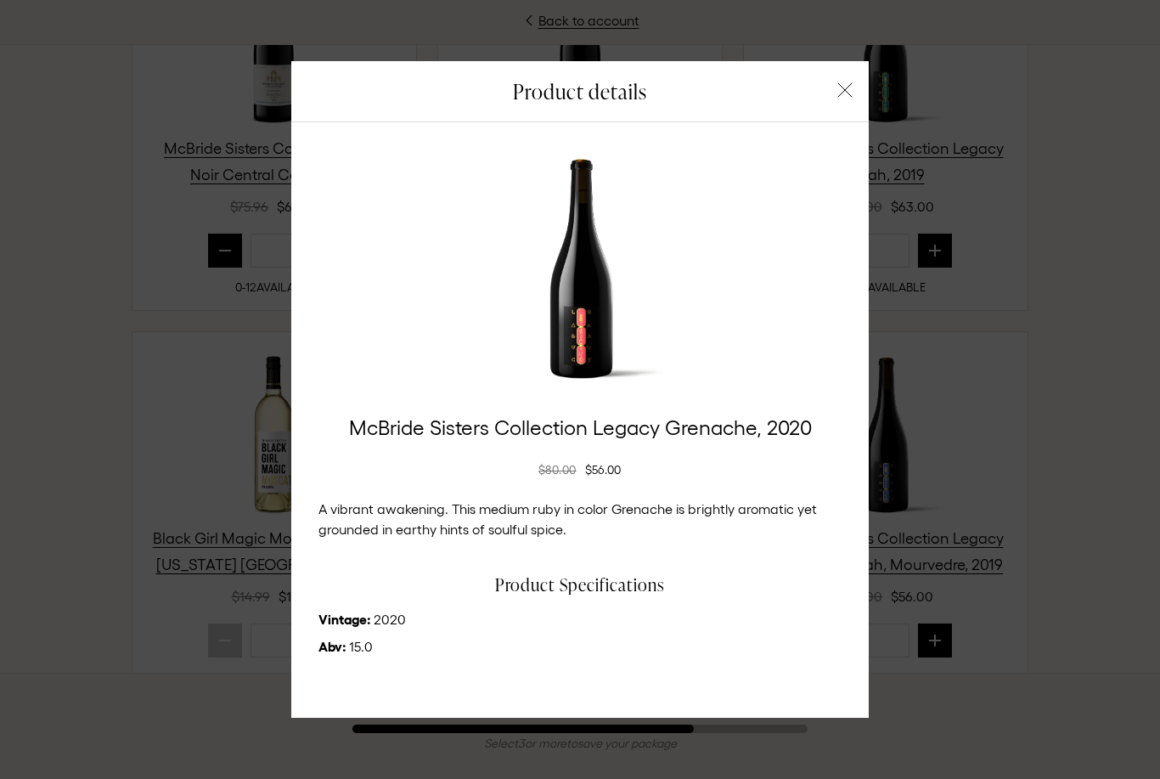
click at [847, 98] on icon "button" at bounding box center [844, 89] width 15 height 15
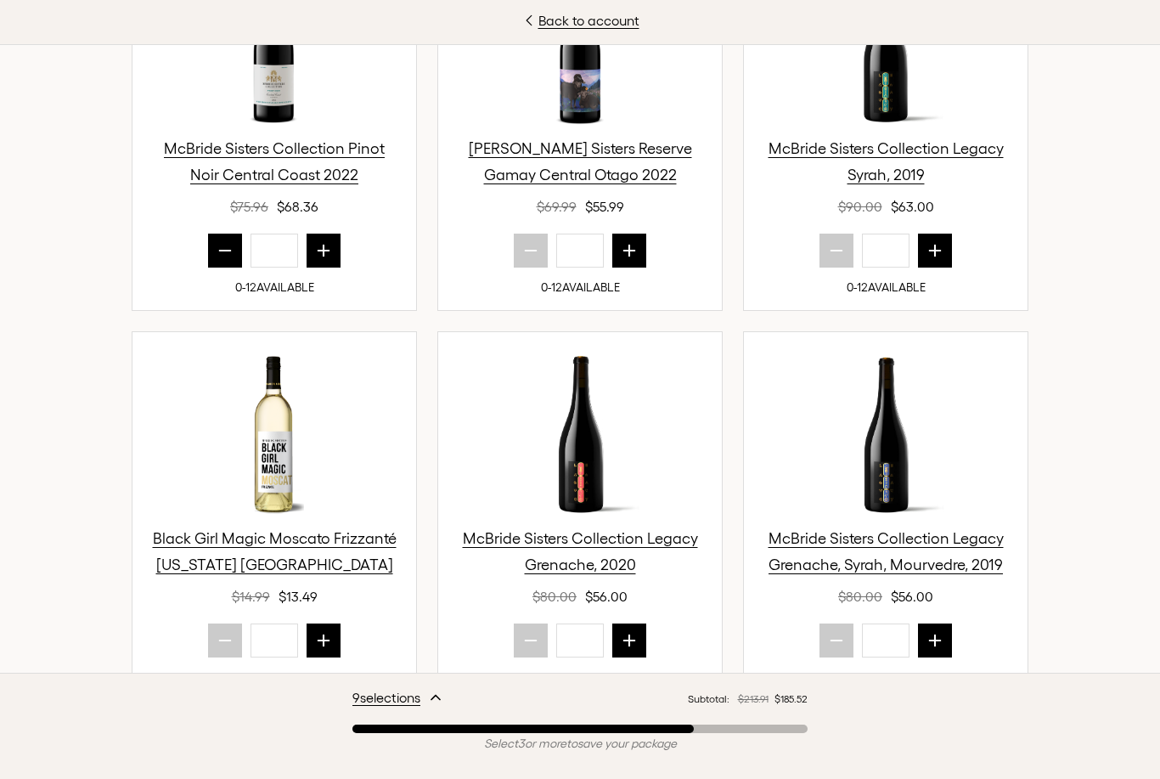
click at [639, 623] on button "next quantity" at bounding box center [629, 640] width 34 height 34
type input "*"
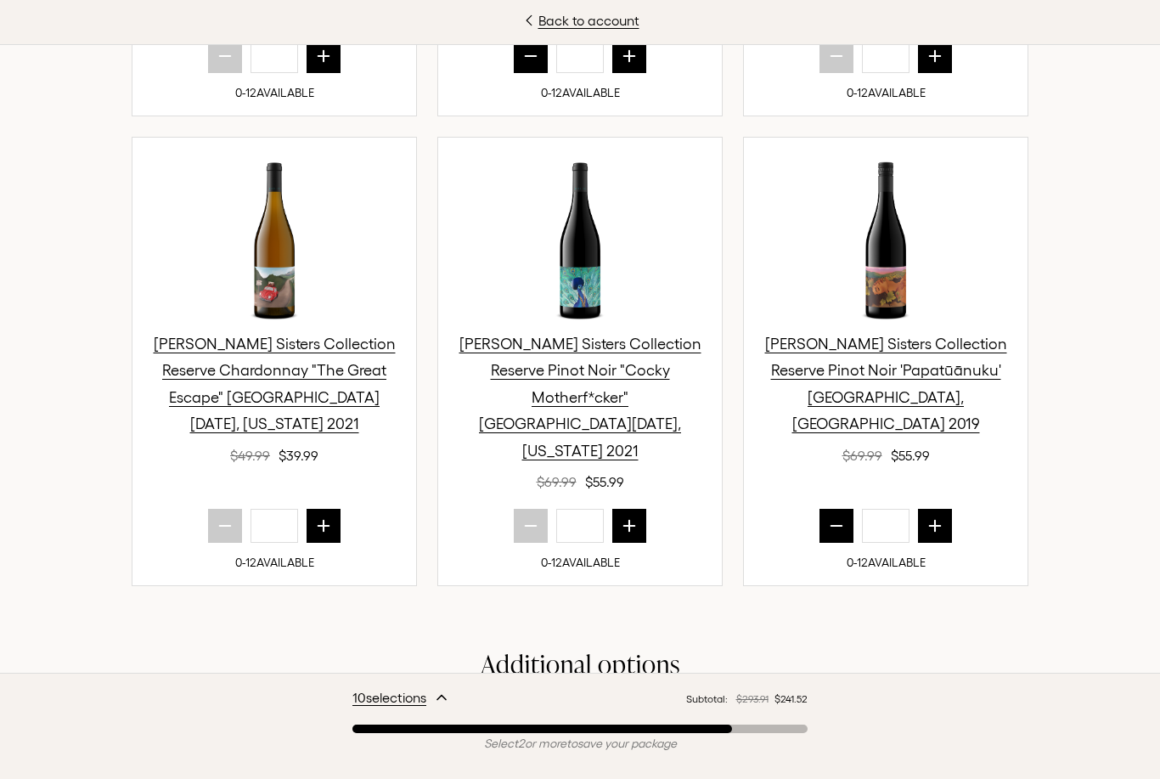
scroll to position [1748, 0]
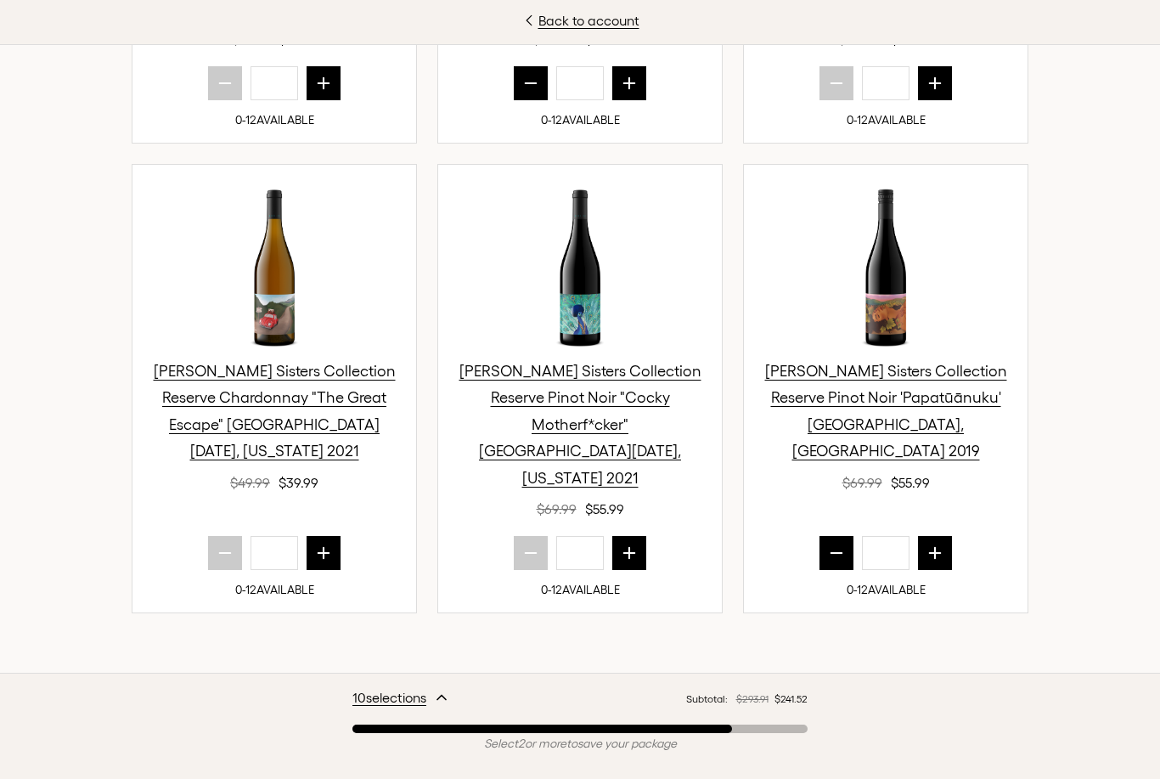
click at [929, 536] on button "next quantity" at bounding box center [935, 553] width 34 height 34
type input "*"
click at [634, 544] on icon "next quantity" at bounding box center [629, 552] width 17 height 17
type input "*"
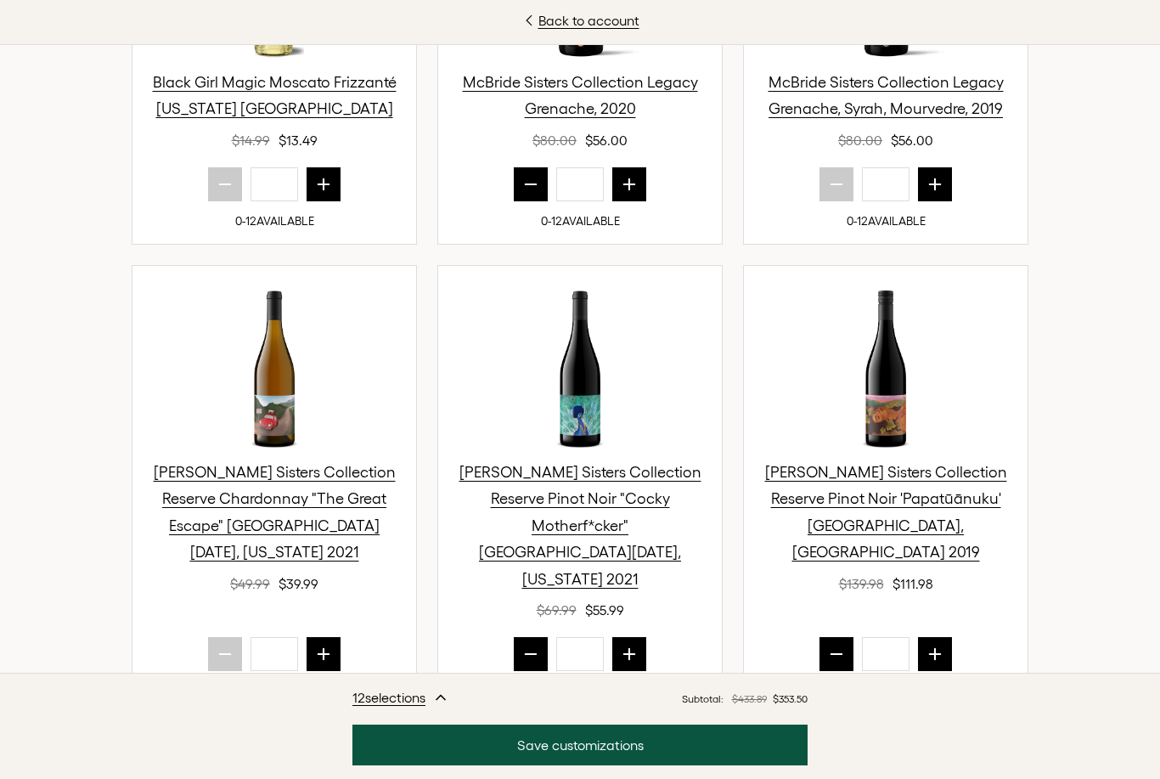
scroll to position [1648, 0]
click at [834, 645] on icon "prior quantity" at bounding box center [836, 653] width 17 height 17
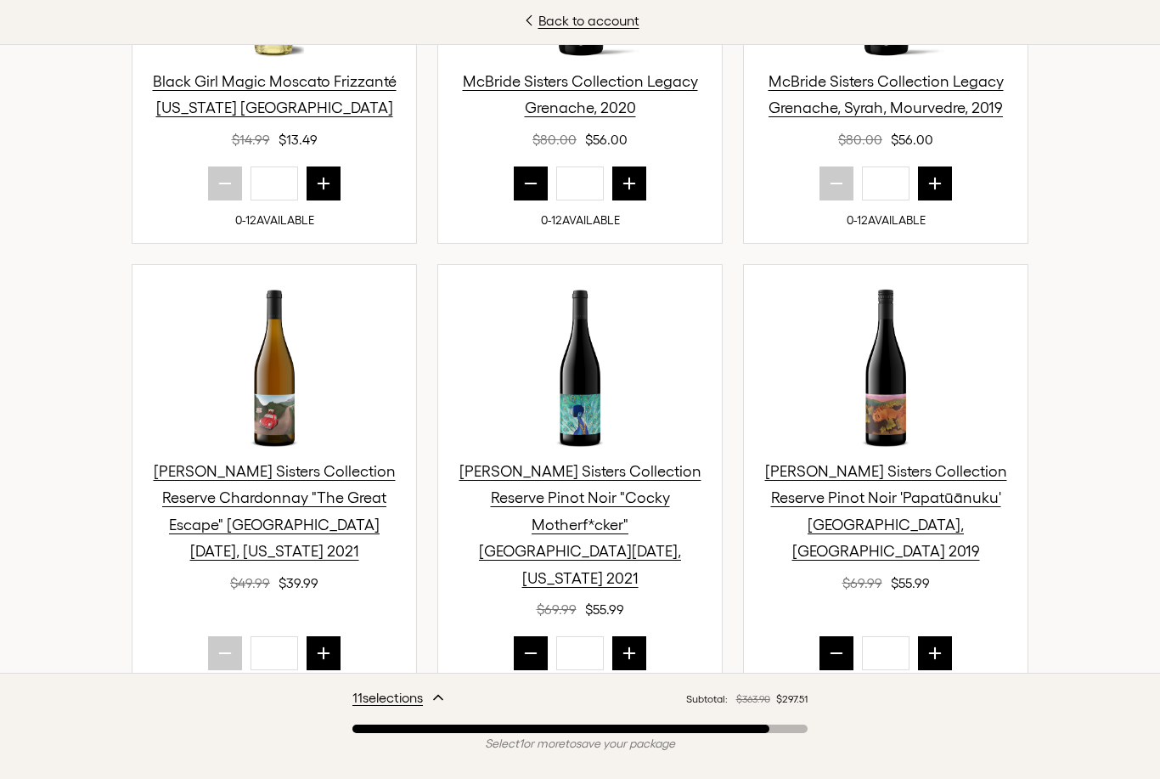
type input "*"
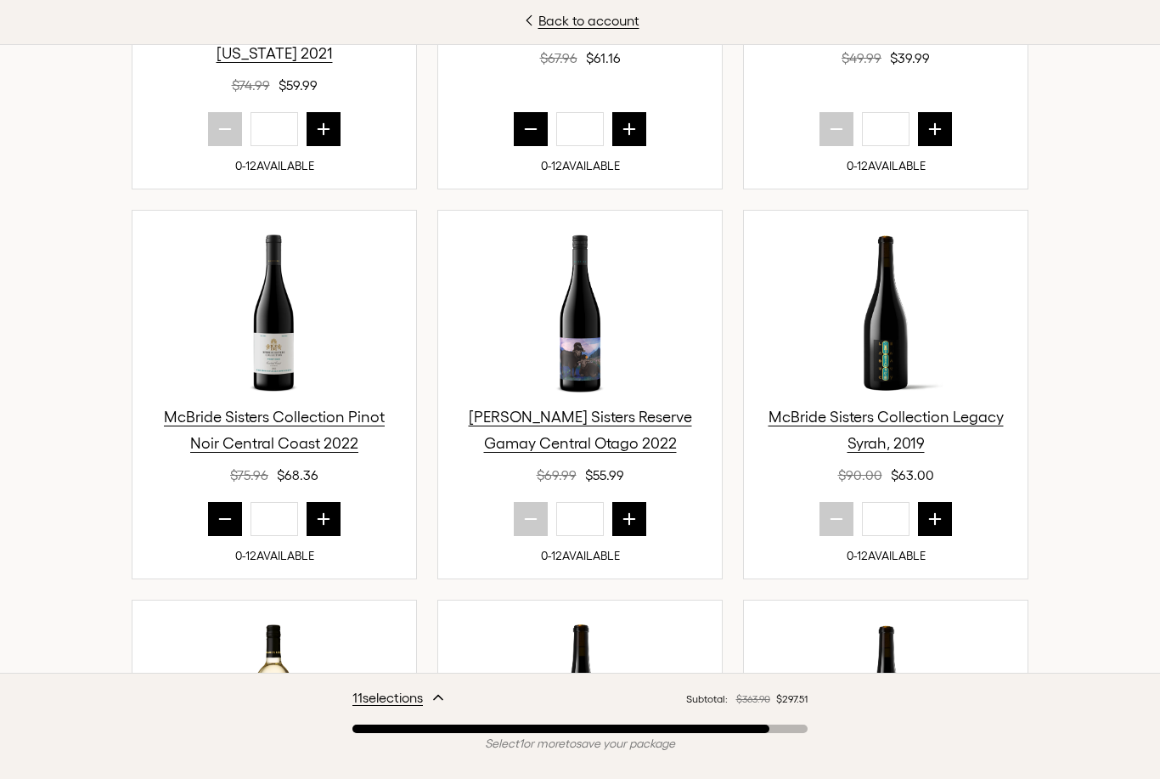
scroll to position [928, 0]
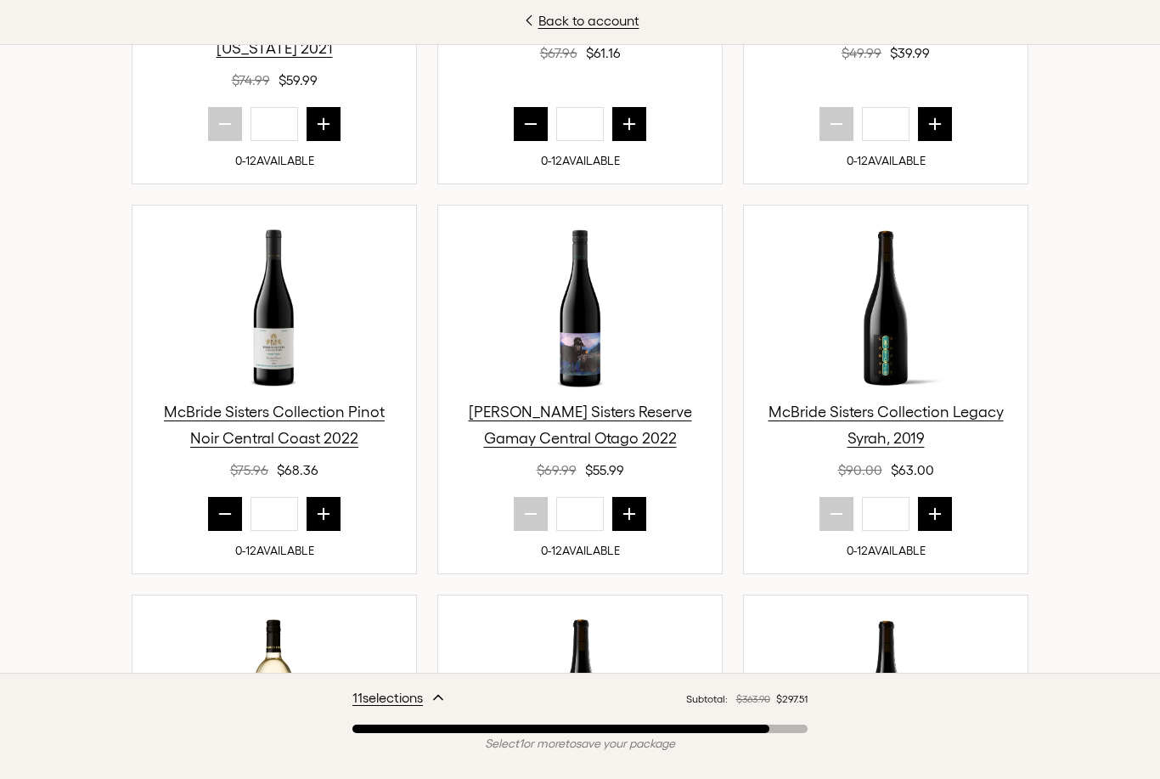
click at [324, 505] on icon "next quantity" at bounding box center [323, 513] width 17 height 17
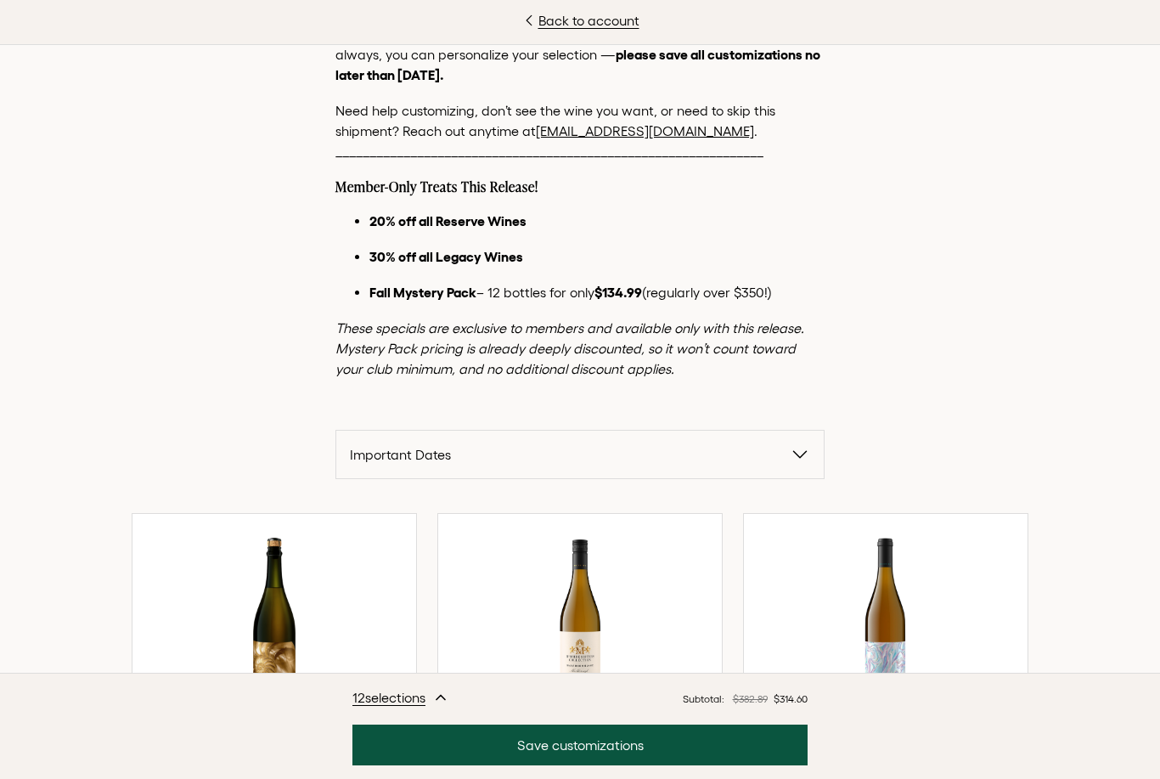
scroll to position [137, 0]
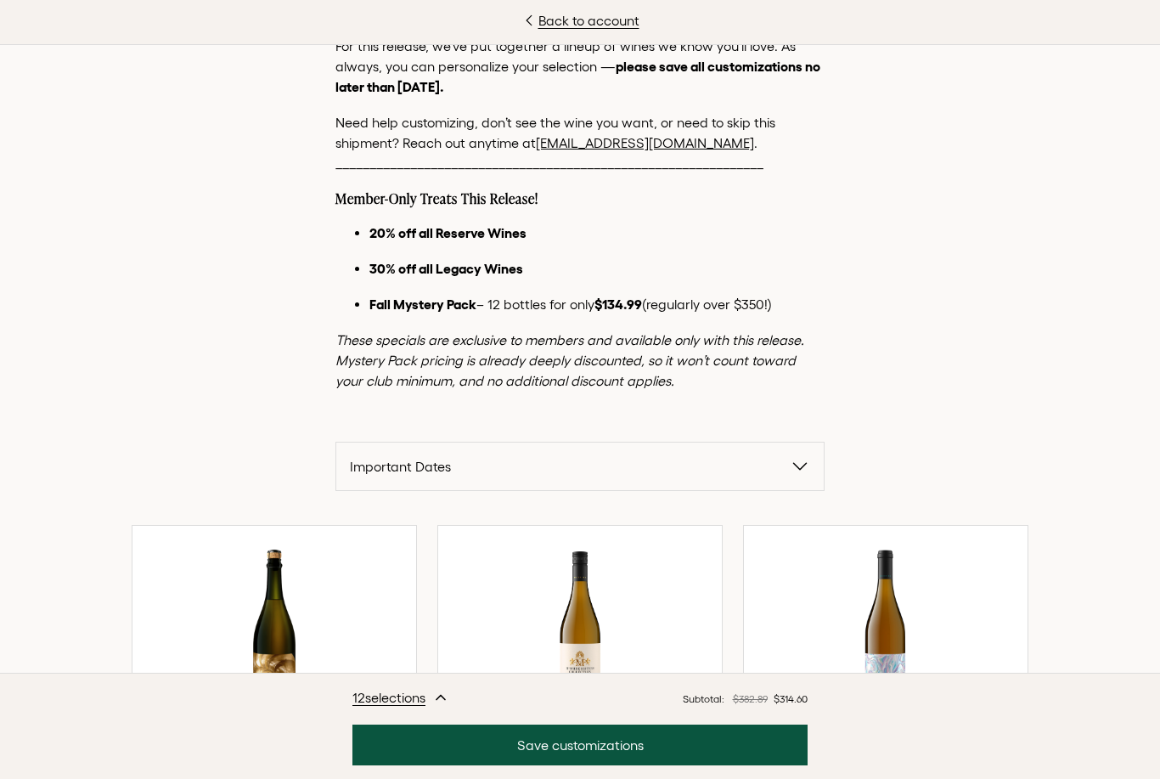
click at [798, 462] on icon "button" at bounding box center [800, 466] width 20 height 20
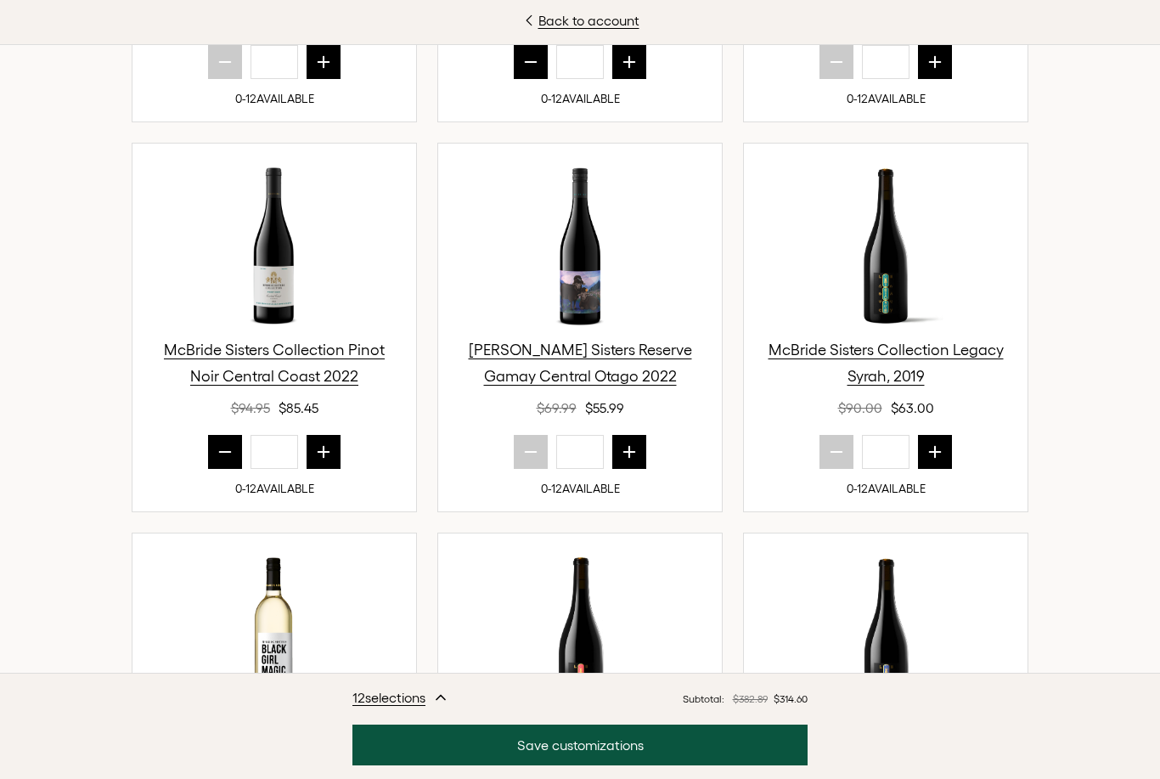
scroll to position [1150, 0]
click at [223, 443] on icon "prior quantity" at bounding box center [225, 451] width 17 height 17
type input "*"
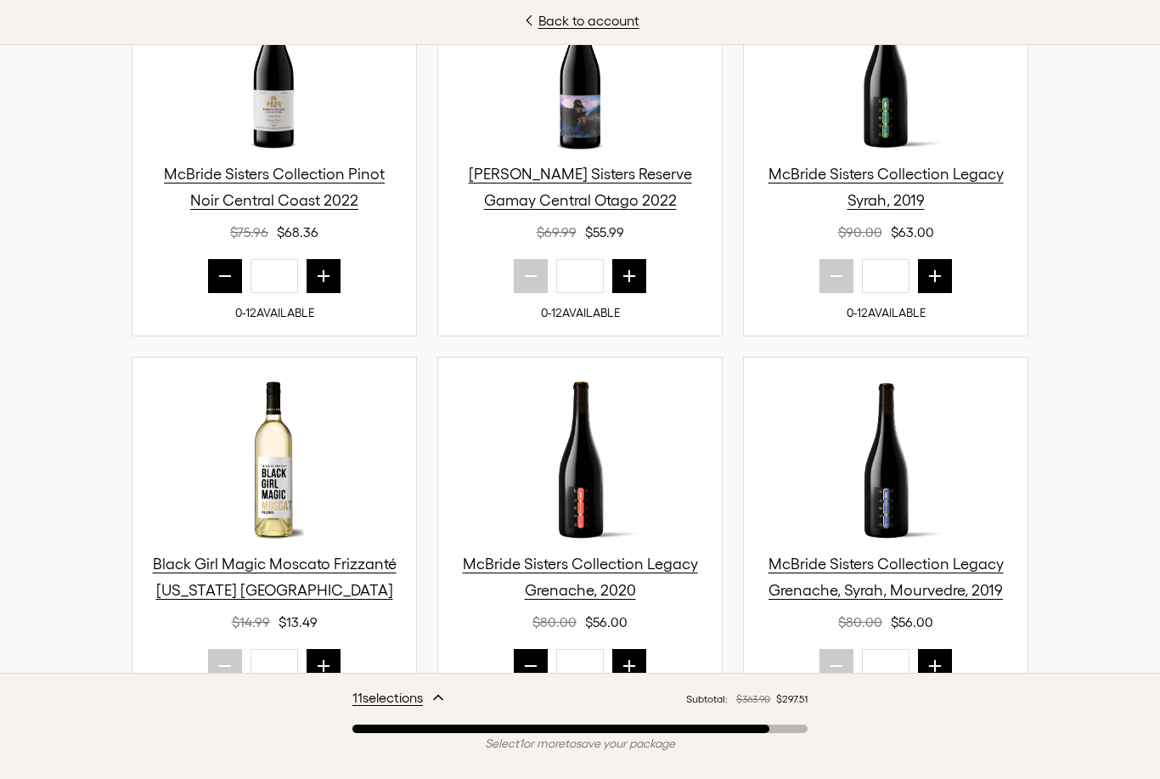
scroll to position [1383, 0]
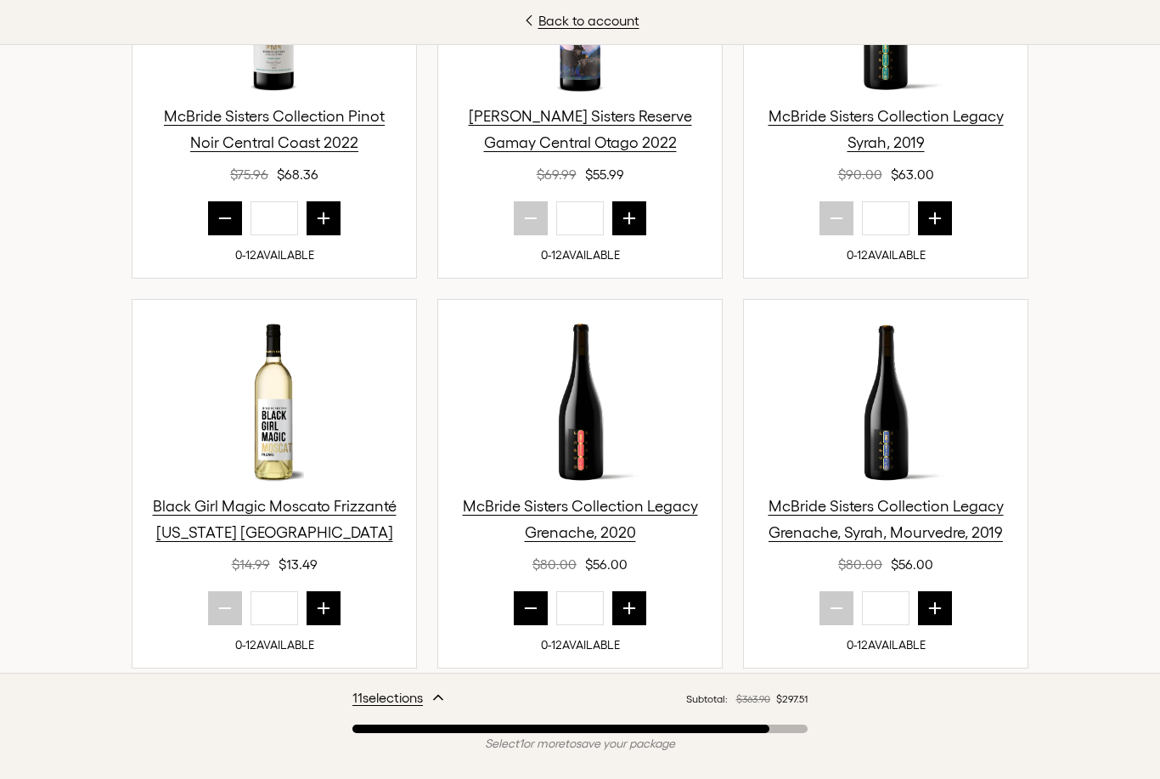
click at [634, 600] on icon "next quantity" at bounding box center [629, 608] width 17 height 17
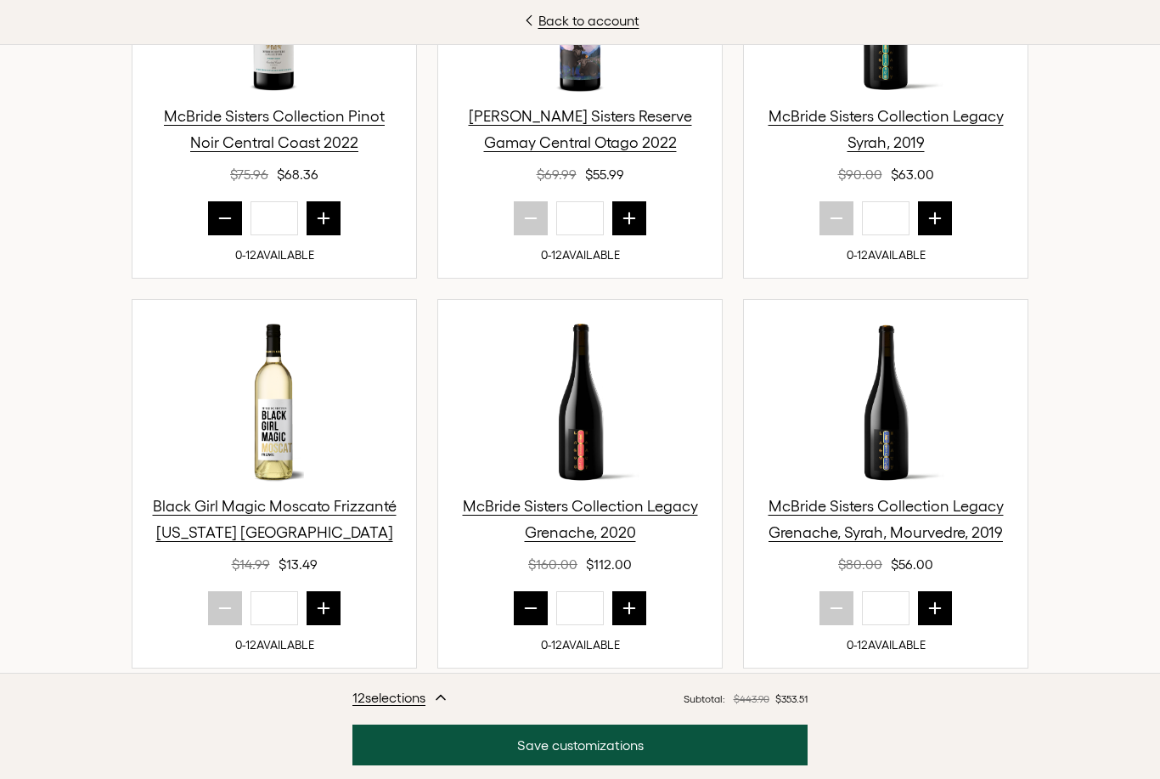
type input "*"
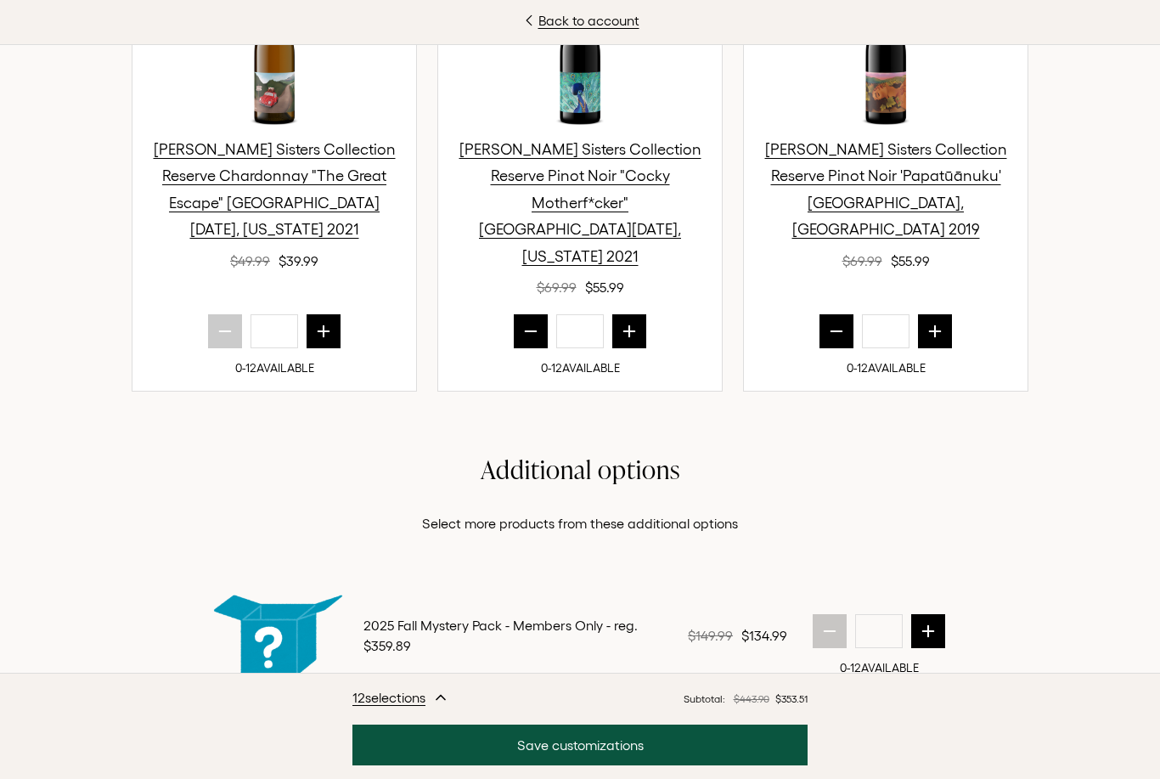
scroll to position [2129, 0]
click at [657, 765] on button "Save customizations" at bounding box center [579, 745] width 455 height 41
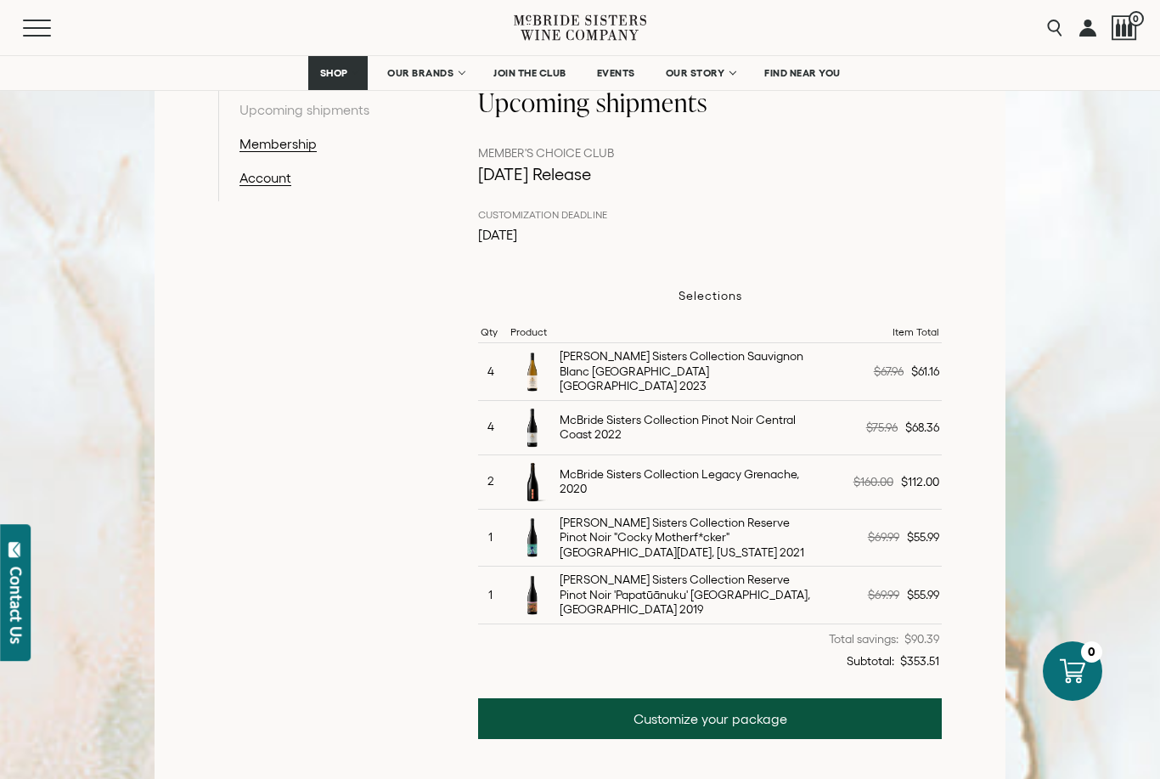
scroll to position [347, 0]
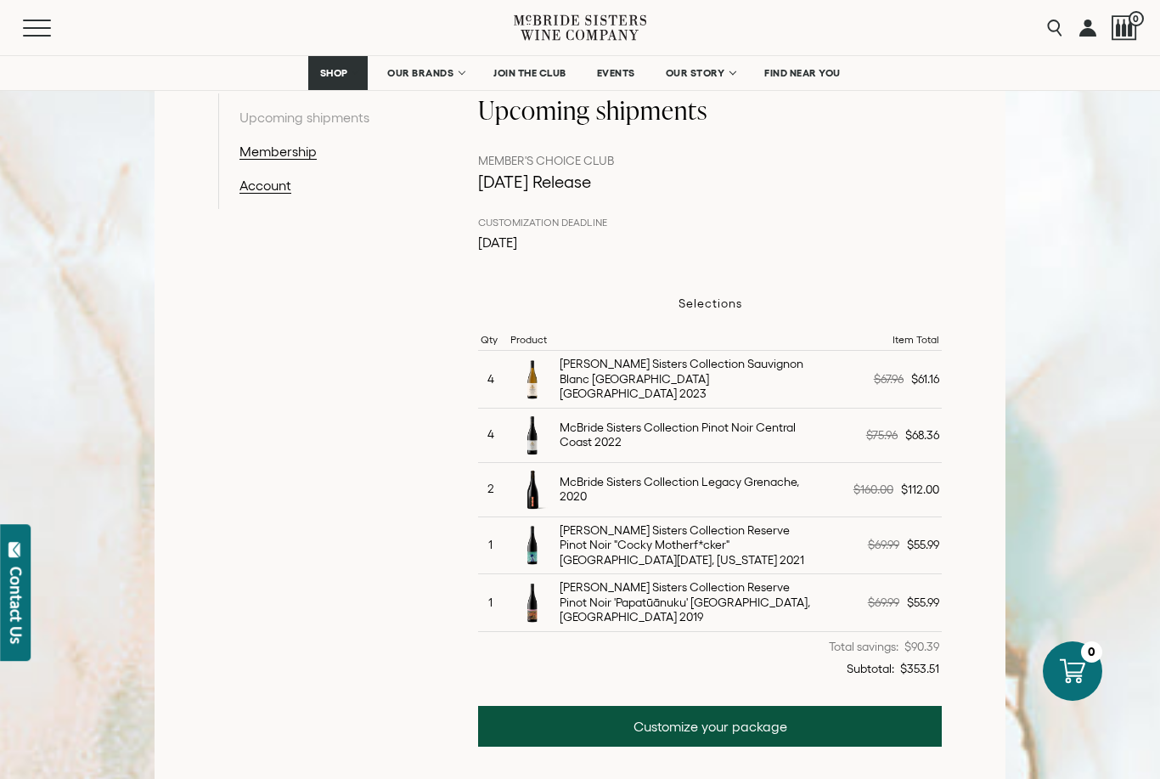
click at [778, 726] on link "Customize your package" at bounding box center [710, 726] width 464 height 41
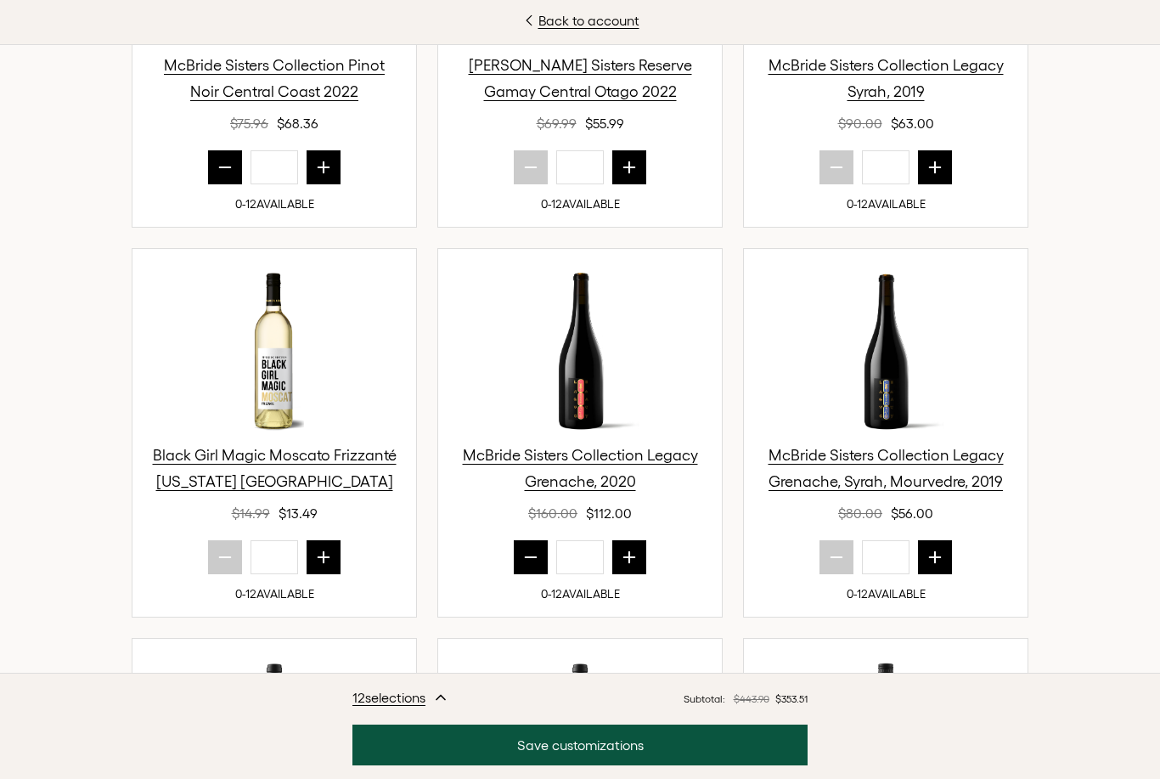
scroll to position [1275, 0]
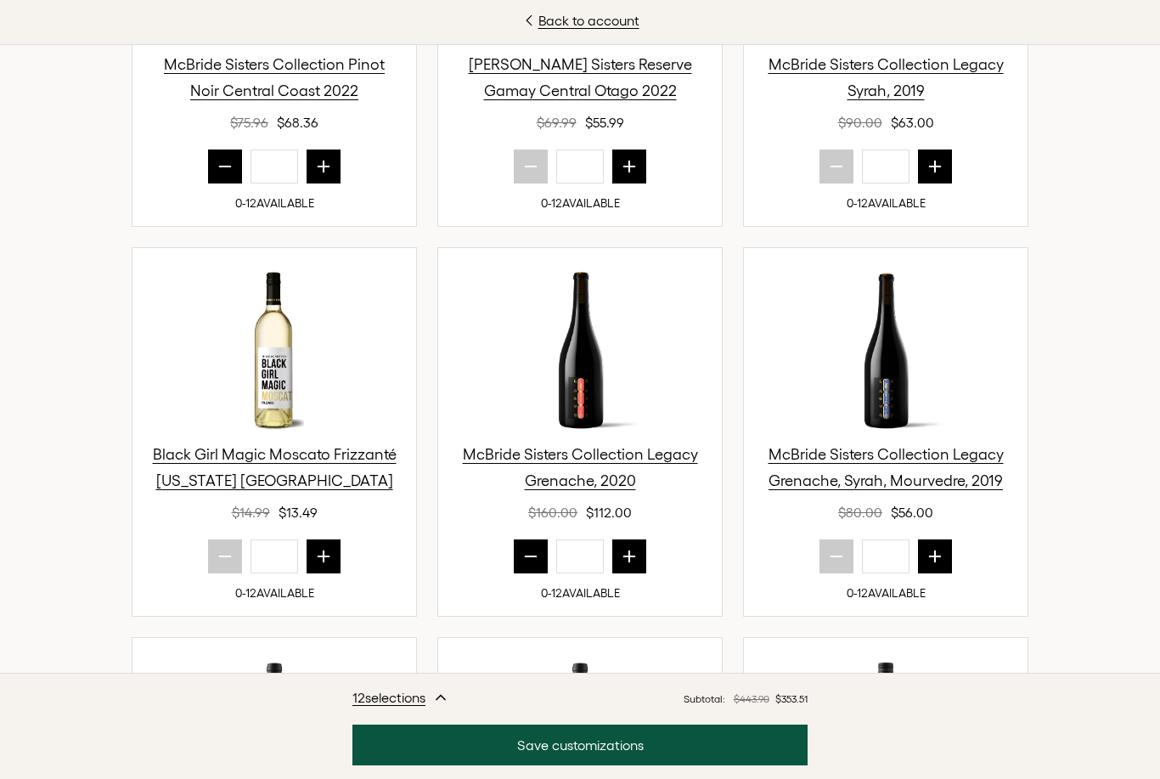
click at [521, 539] on button "prior quantity" at bounding box center [531, 556] width 34 height 34
type input "*"
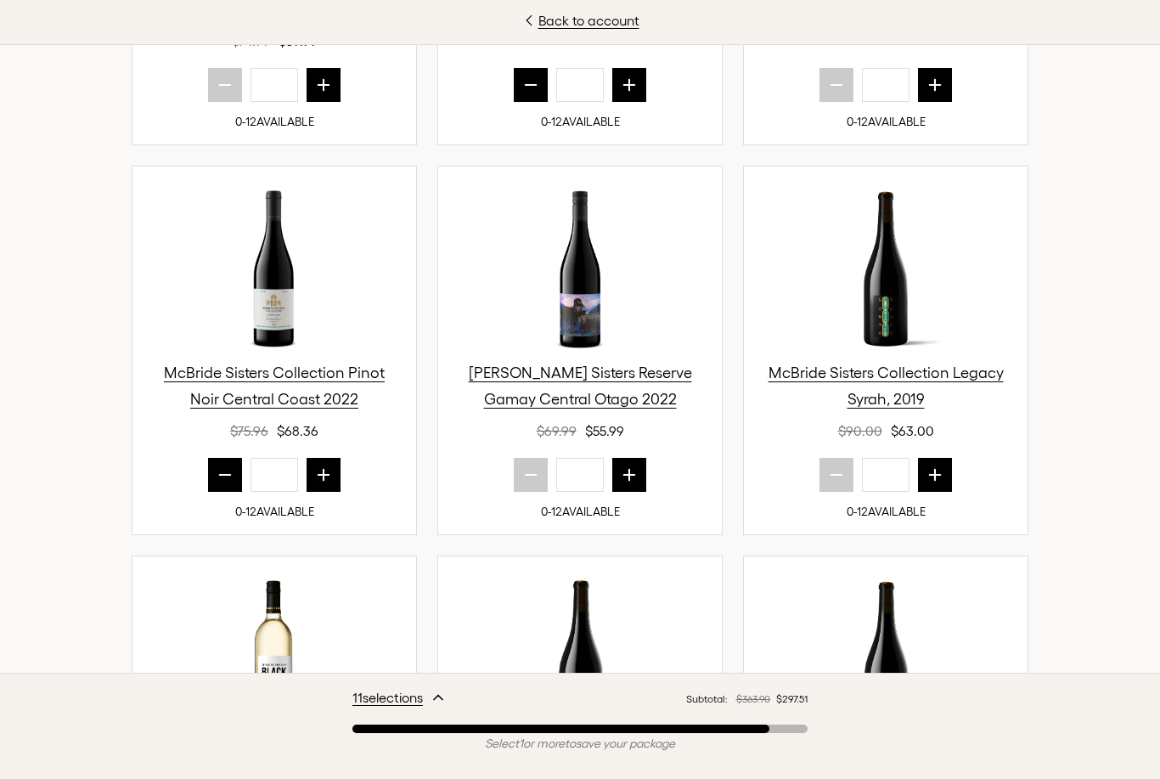
scroll to position [942, 0]
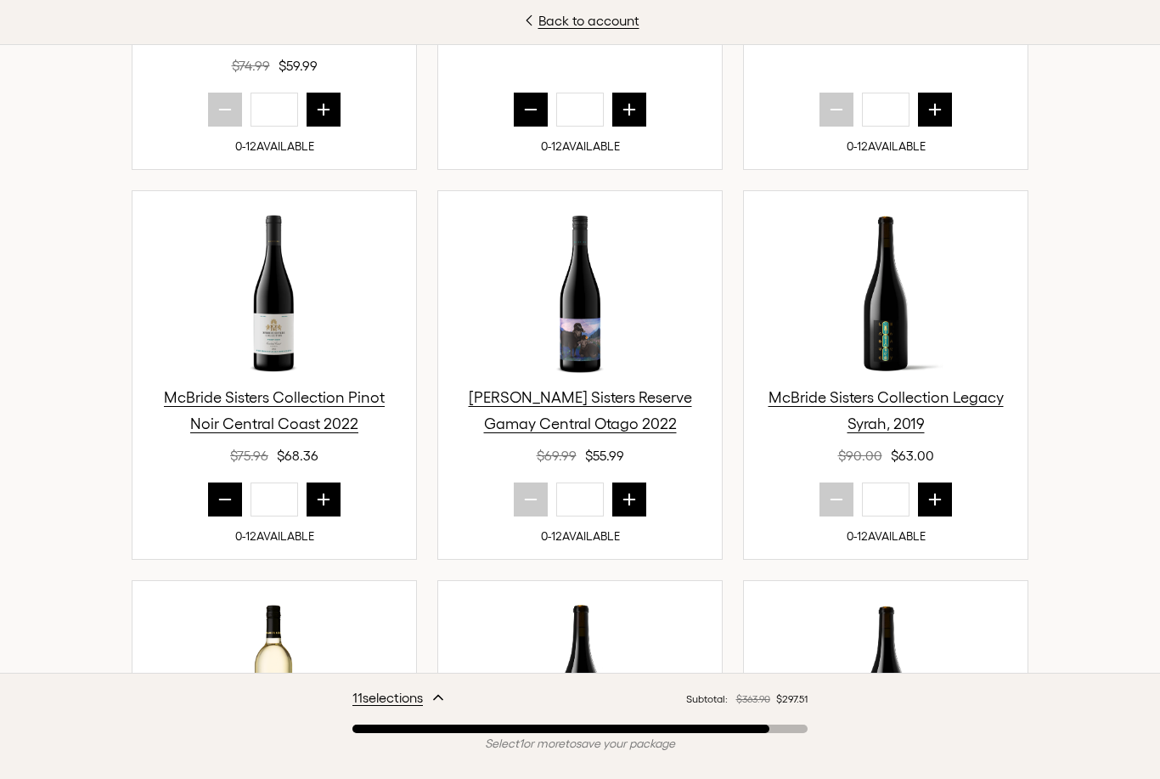
click at [326, 482] on button "next quantity" at bounding box center [324, 499] width 34 height 34
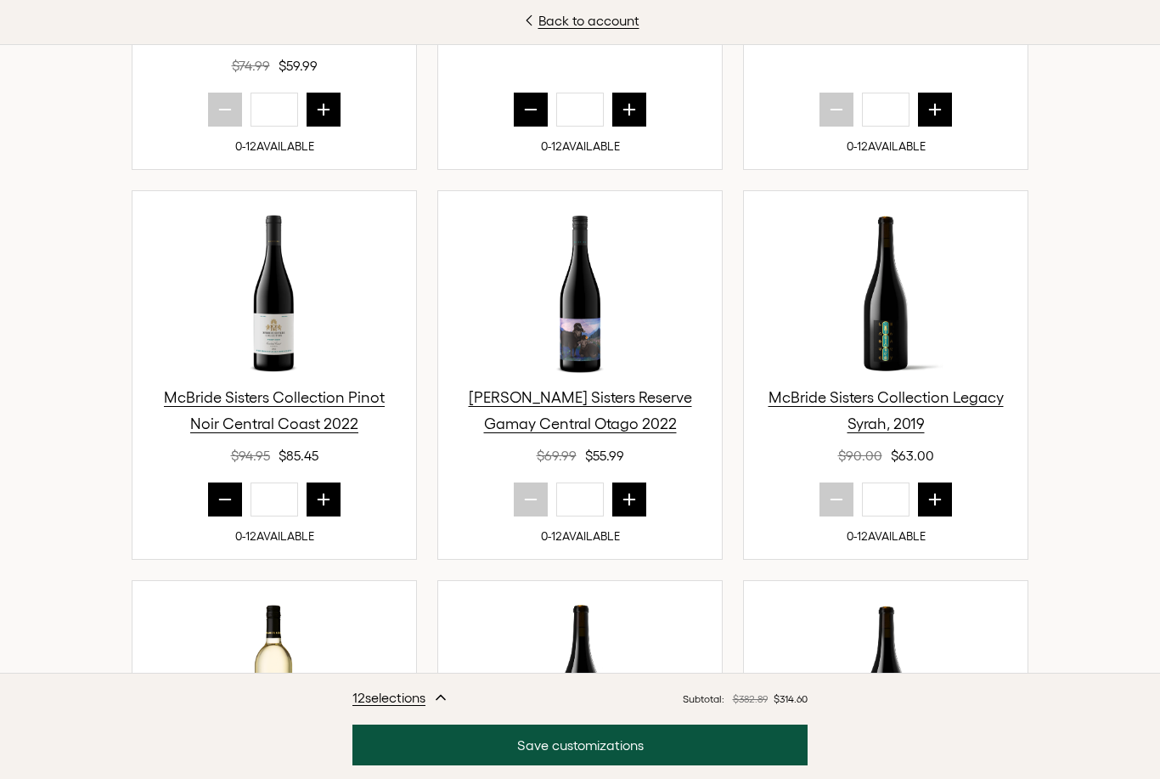
type input "*"
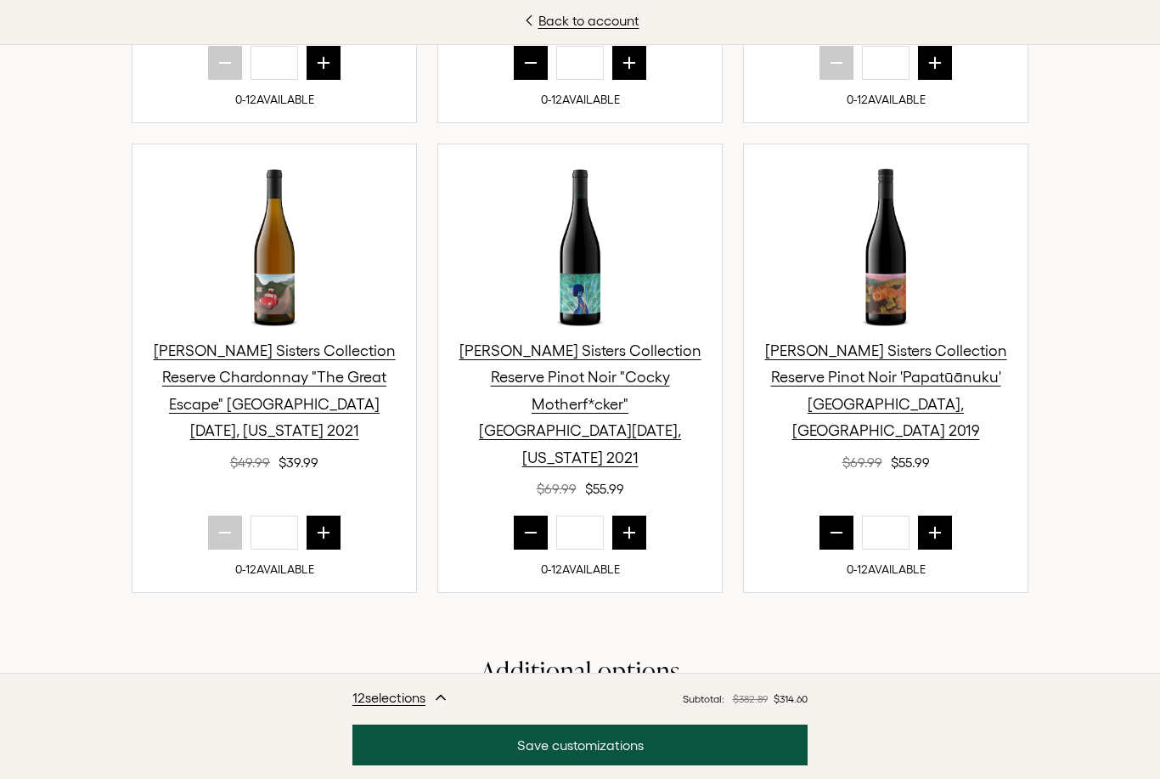
scroll to position [1858, 0]
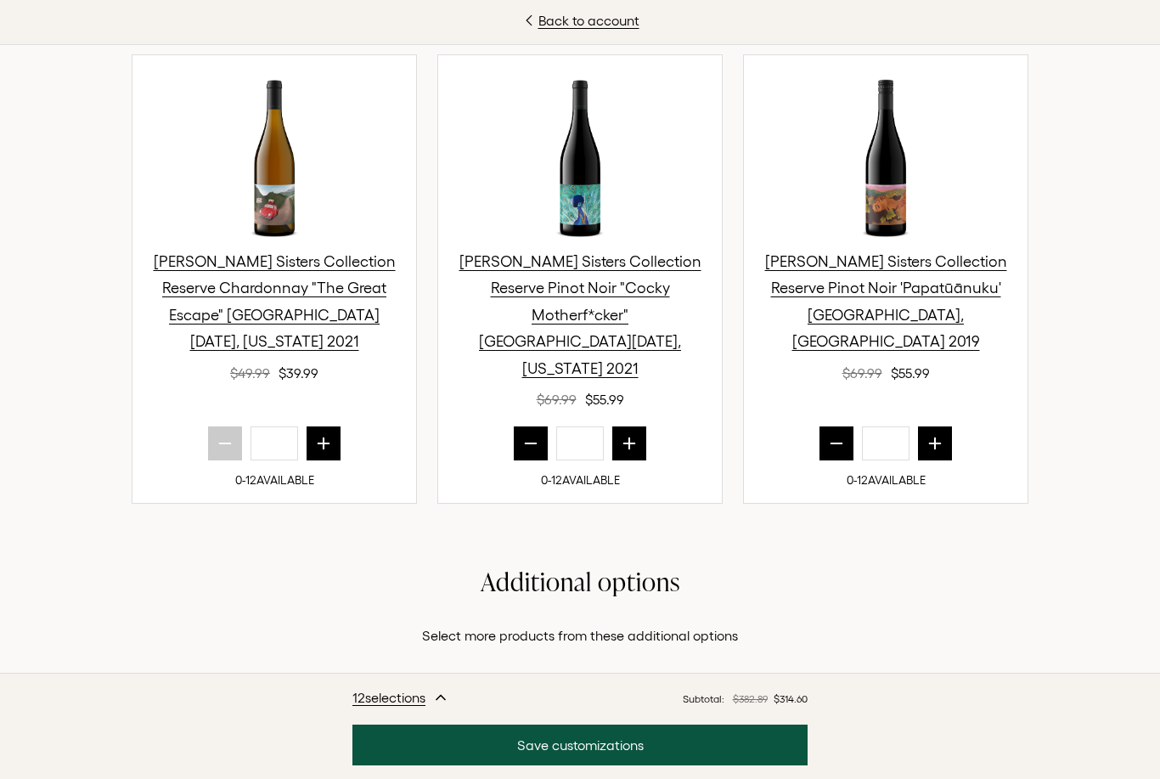
click at [623, 765] on button "Save customizations" at bounding box center [579, 745] width 455 height 41
